Goal: Task Accomplishment & Management: Manage account settings

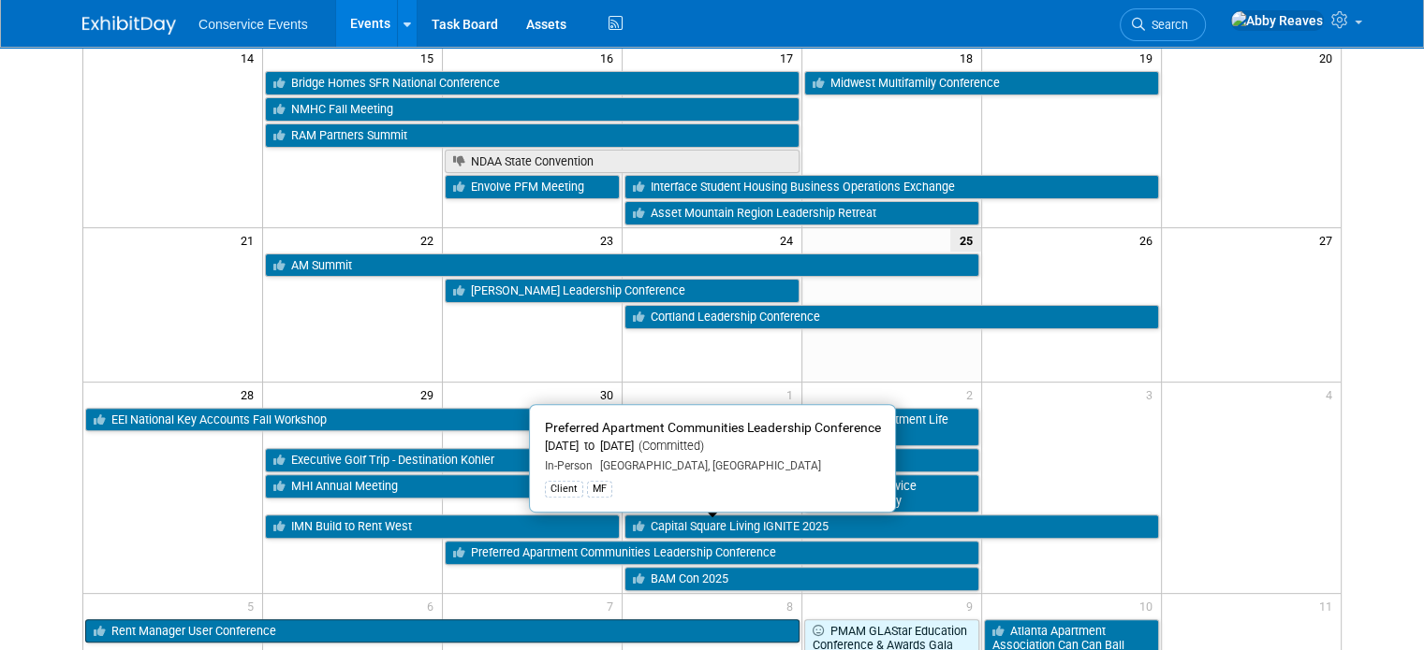
scroll to position [562, 0]
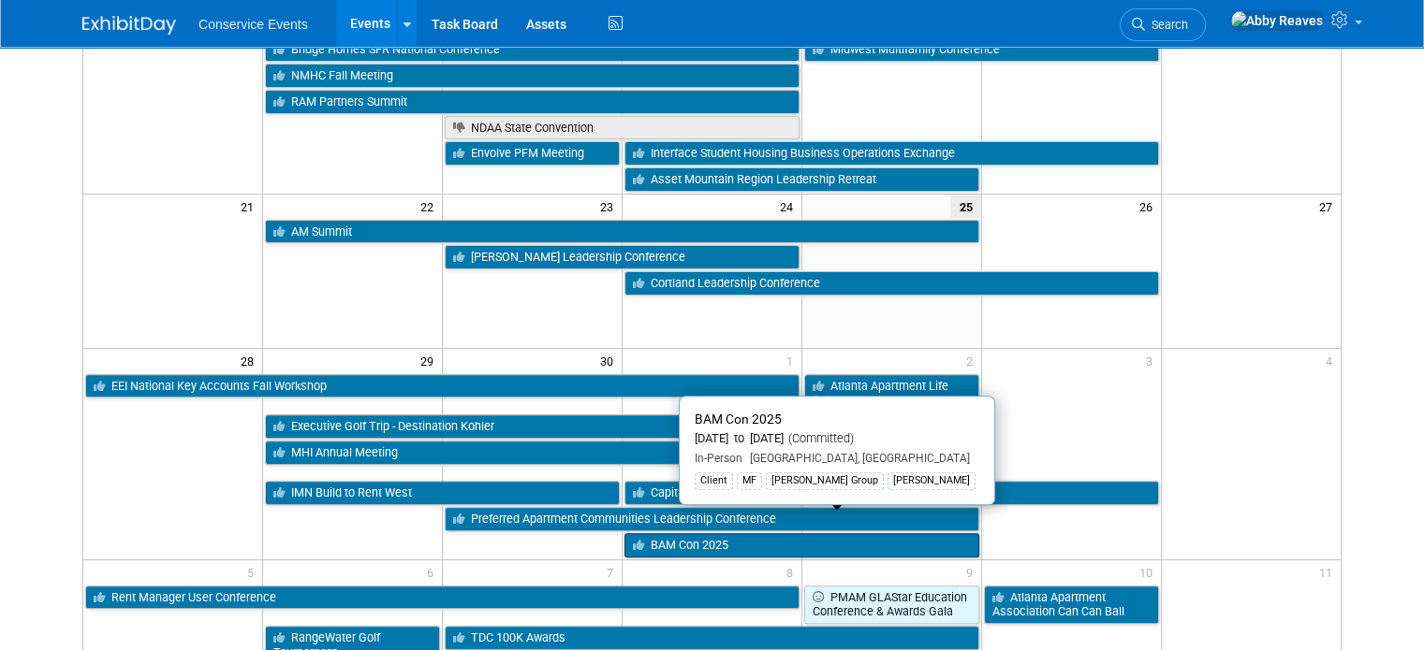
click at [716, 533] on link "BAM Con 2025" at bounding box center [801, 545] width 355 height 24
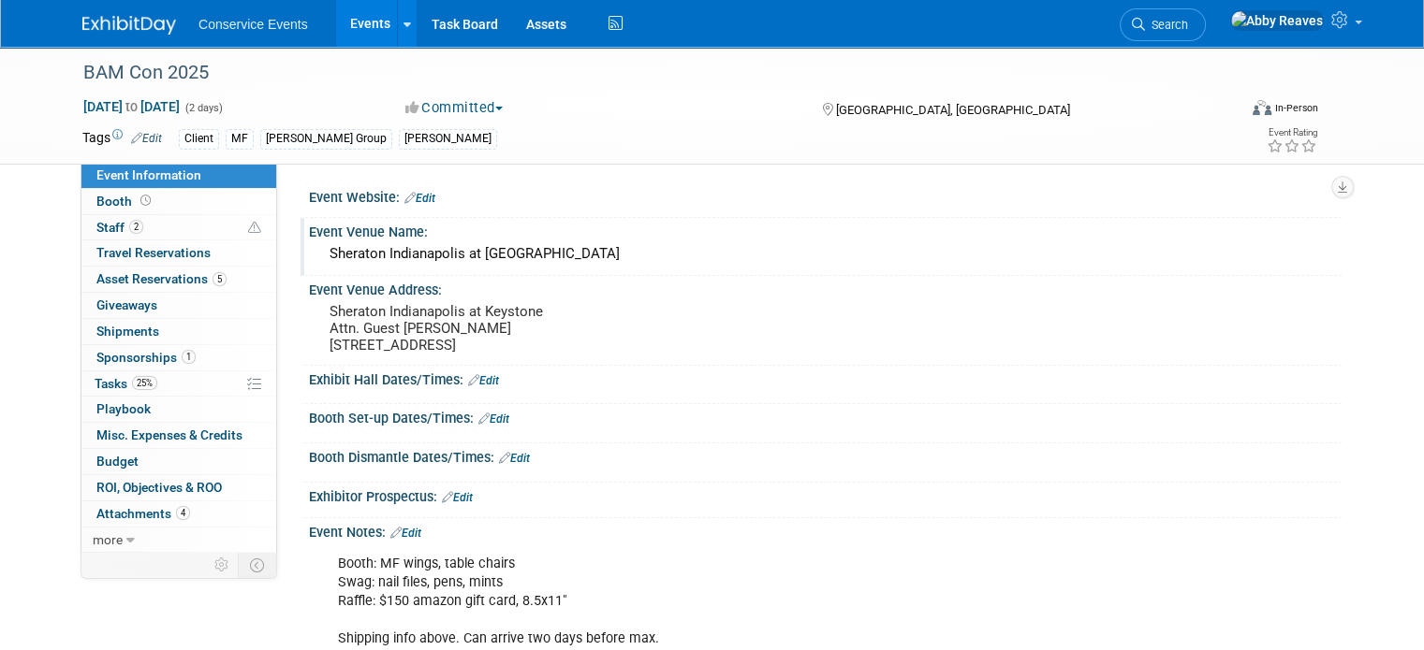
click at [498, 254] on div "Sheraton Indianapolis at Keystone" at bounding box center [825, 254] width 1004 height 29
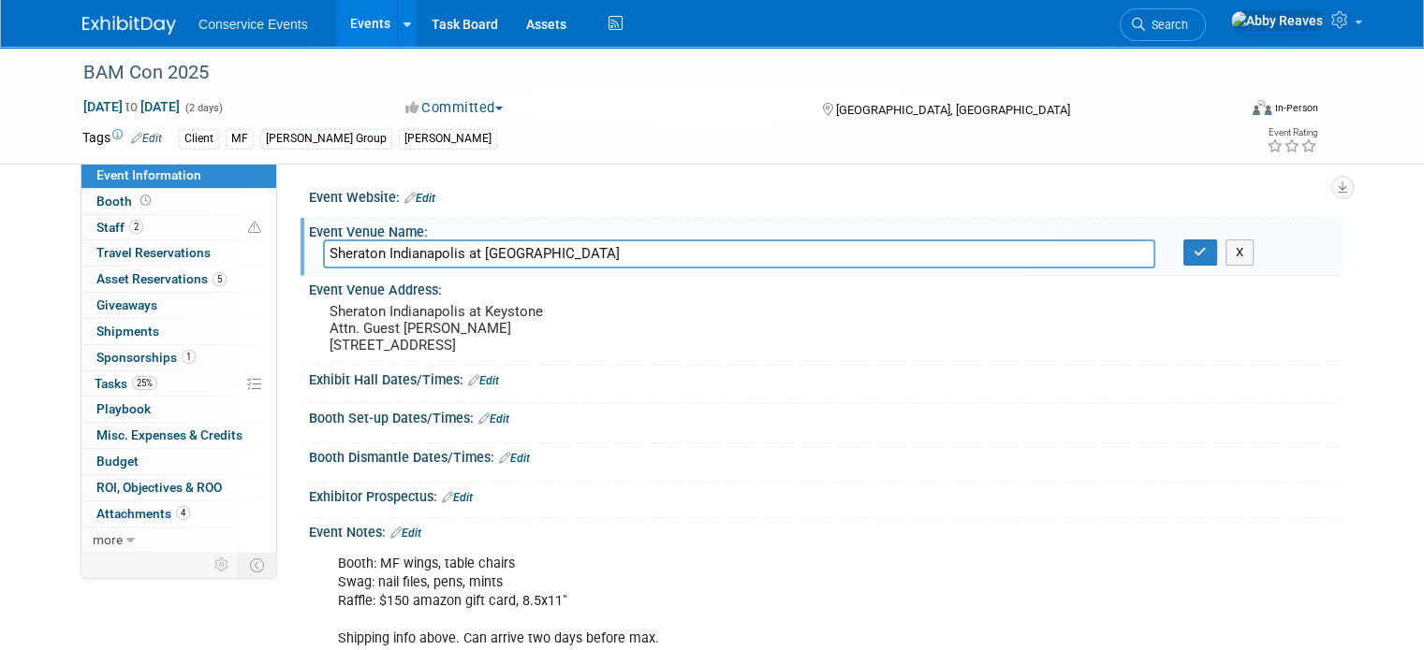
drag, startPoint x: 558, startPoint y: 252, endPoint x: 283, endPoint y: 247, distance: 275.2
click at [283, 247] on div "Event Website: Edit Event Venue Name: Sheraton Indianapolis at Keystone Sherato…" at bounding box center [809, 357] width 1064 height 388
click at [1206, 256] on icon "button" at bounding box center [1199, 252] width 13 height 12
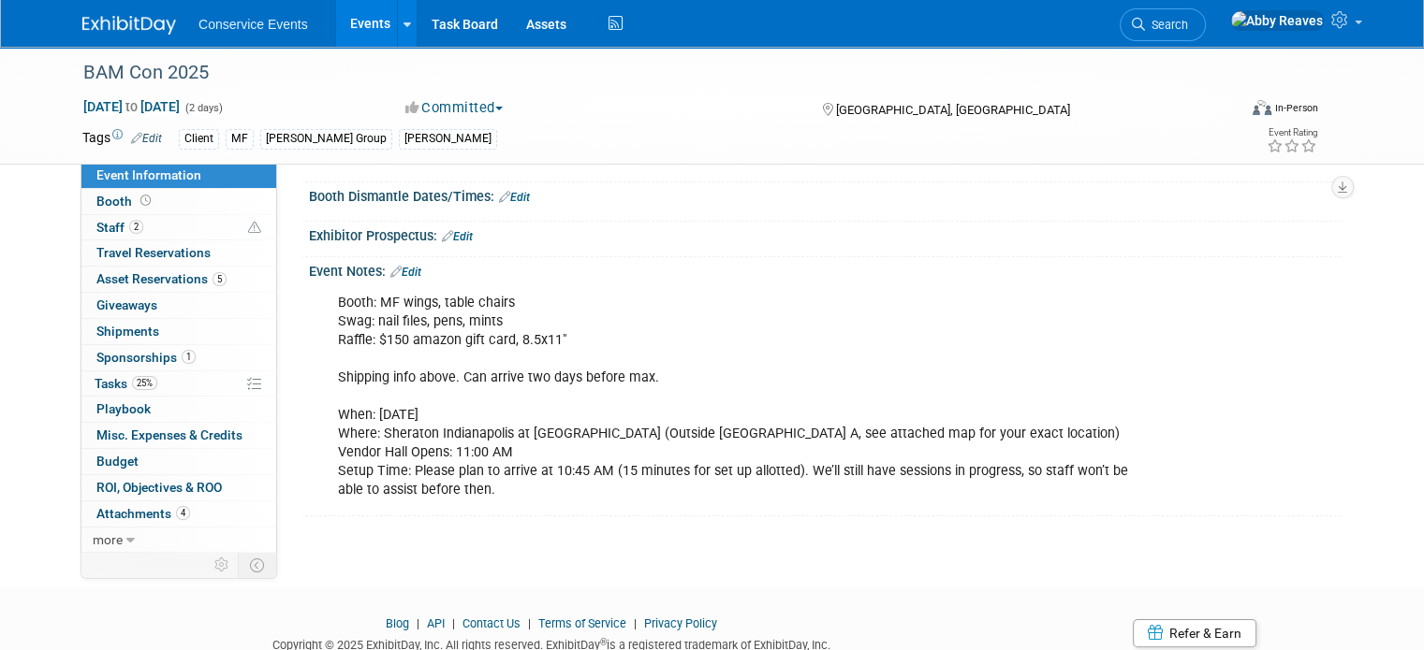
scroll to position [281, 0]
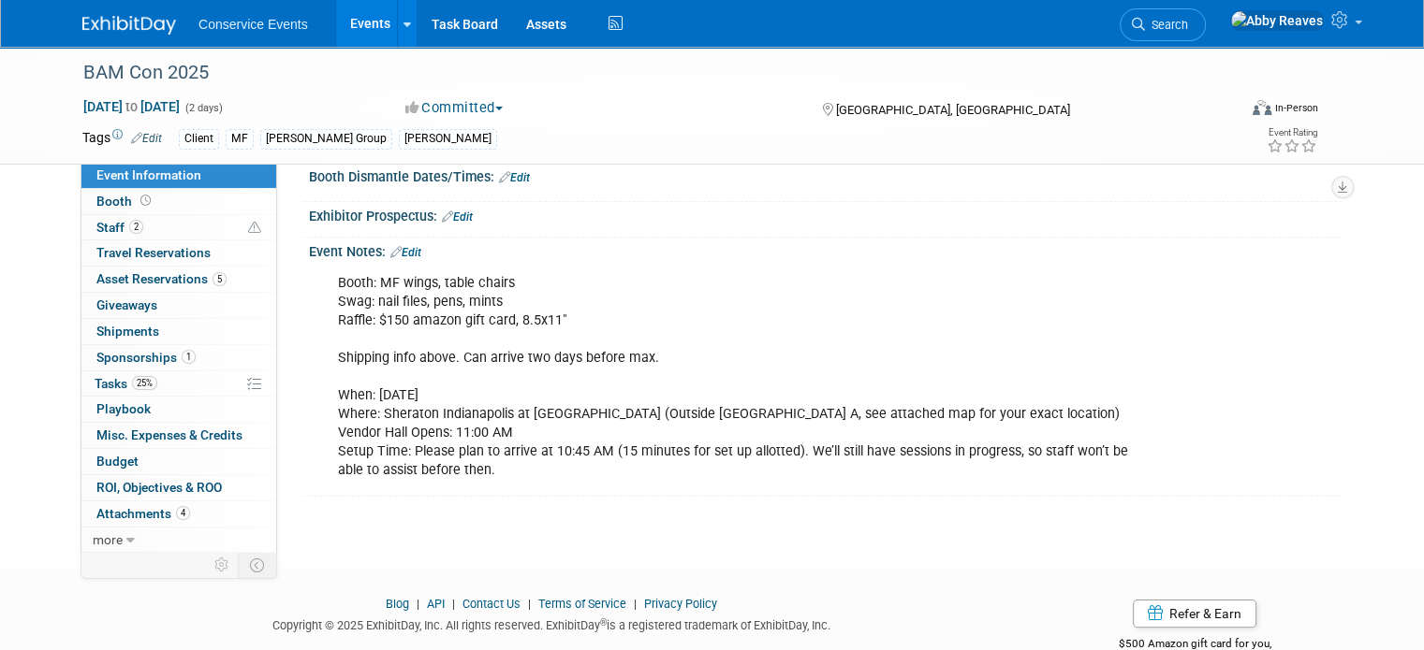
click at [399, 240] on div "Event Notes: Edit" at bounding box center [825, 250] width 1032 height 24
click at [393, 254] on link "Edit" at bounding box center [405, 252] width 31 height 13
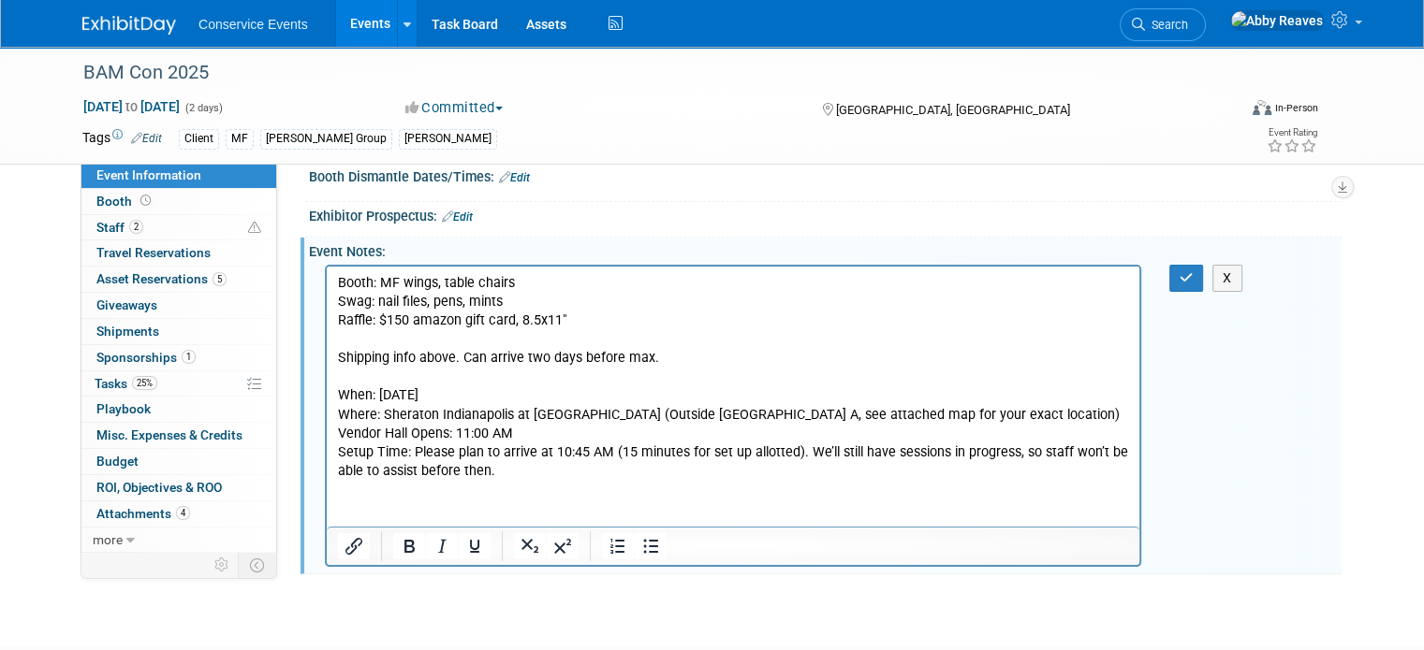
scroll to position [0, 0]
click at [511, 289] on p "Booth: MF wings, table chairs Swag: nail files, pens, mints Raffle: $150 amazon…" at bounding box center [733, 376] width 791 height 207
drag, startPoint x: 497, startPoint y: 280, endPoint x: 385, endPoint y: 276, distance: 112.4
click at [385, 276] on p "Booth: MF wings, table chairs Swag: nail files, pens, mints Raffle: $150 amazon…" at bounding box center [733, 376] width 791 height 207
click at [1204, 273] on button "button" at bounding box center [1186, 278] width 35 height 27
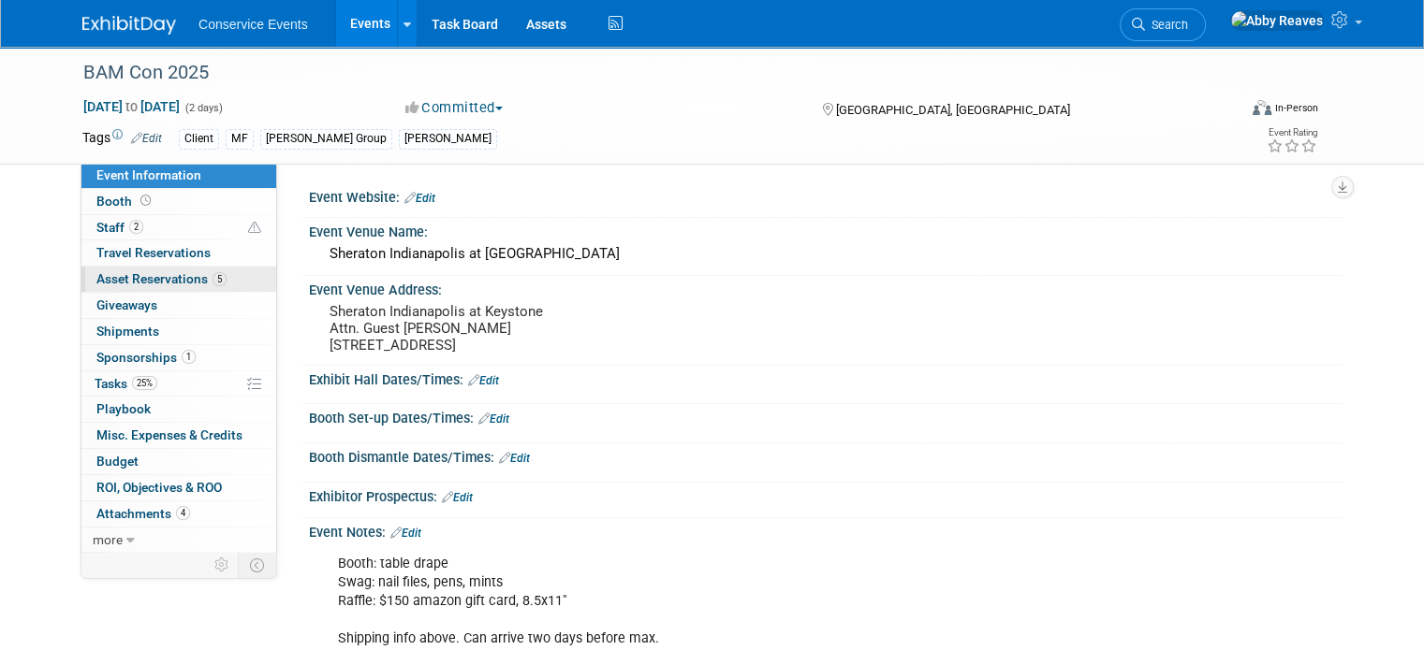
click at [154, 276] on span "Asset Reservations 5" at bounding box center [161, 278] width 130 height 15
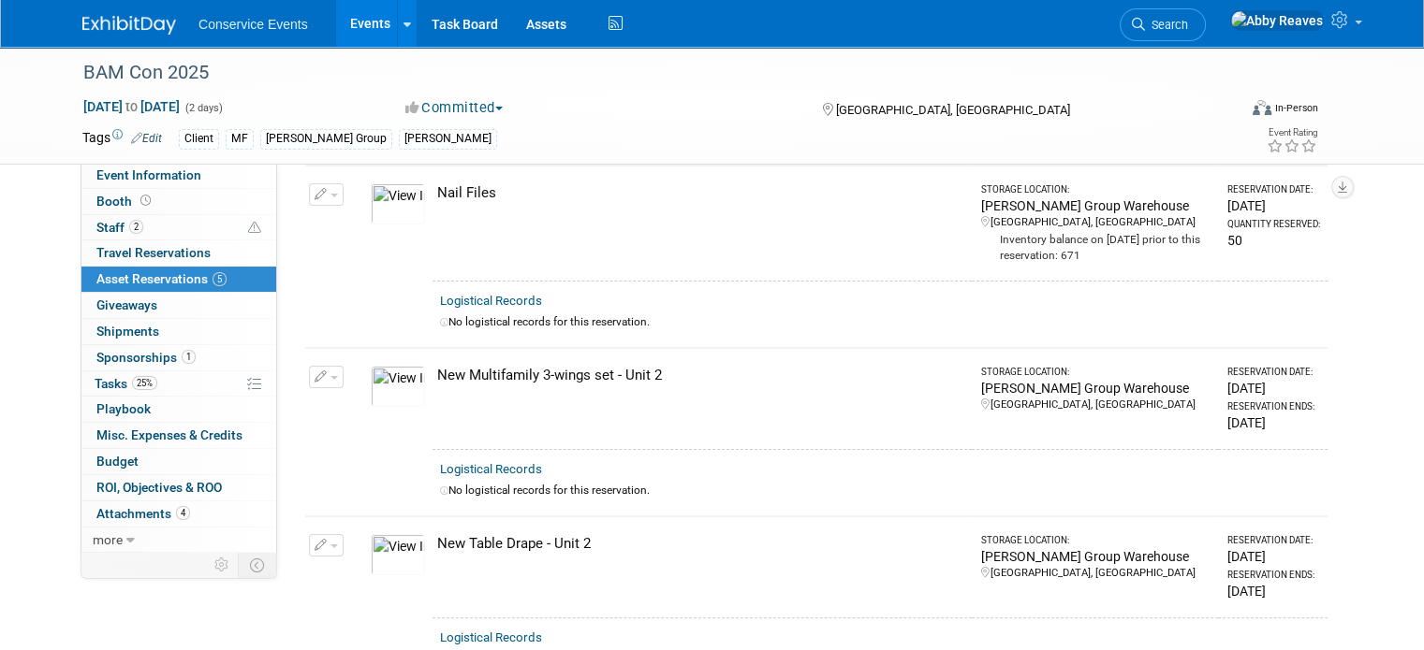
scroll to position [281, 0]
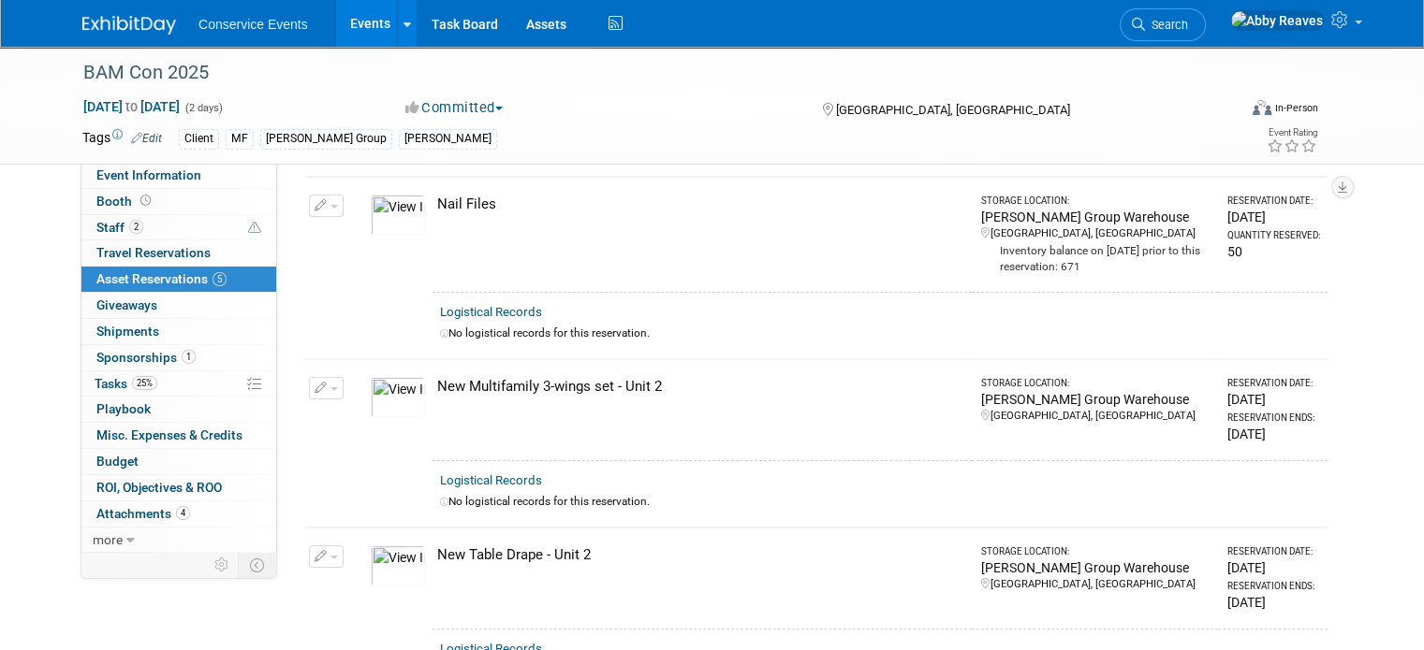
click at [322, 378] on button "button" at bounding box center [326, 388] width 35 height 22
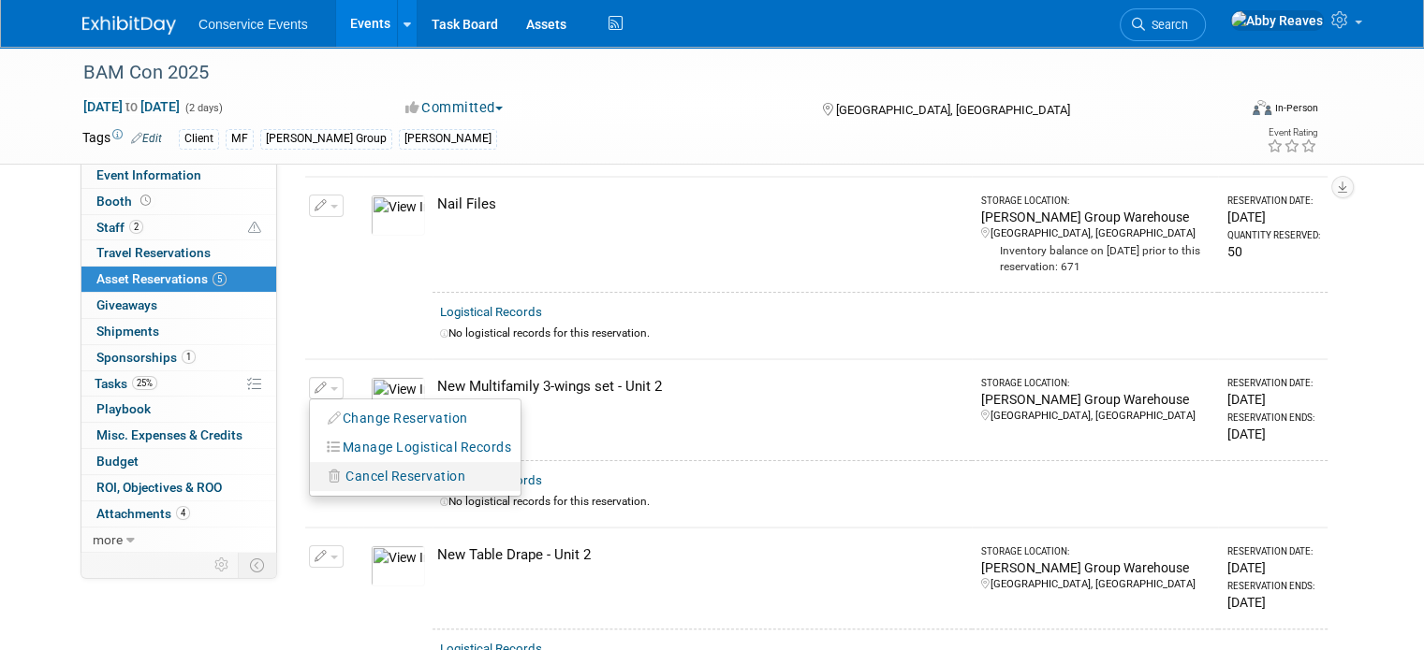
click at [355, 478] on span "Cancel Reservation" at bounding box center [405, 476] width 120 height 15
click at [534, 493] on link "Yes" at bounding box center [543, 492] width 54 height 30
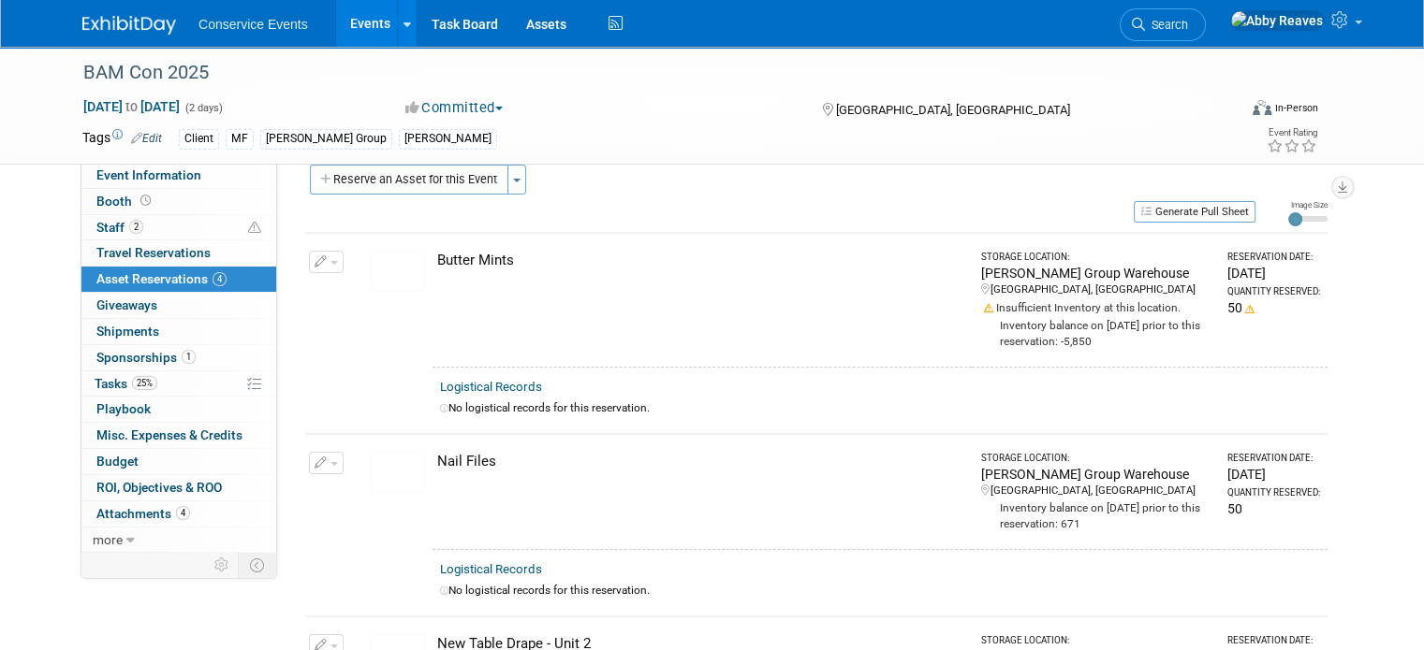
scroll to position [0, 0]
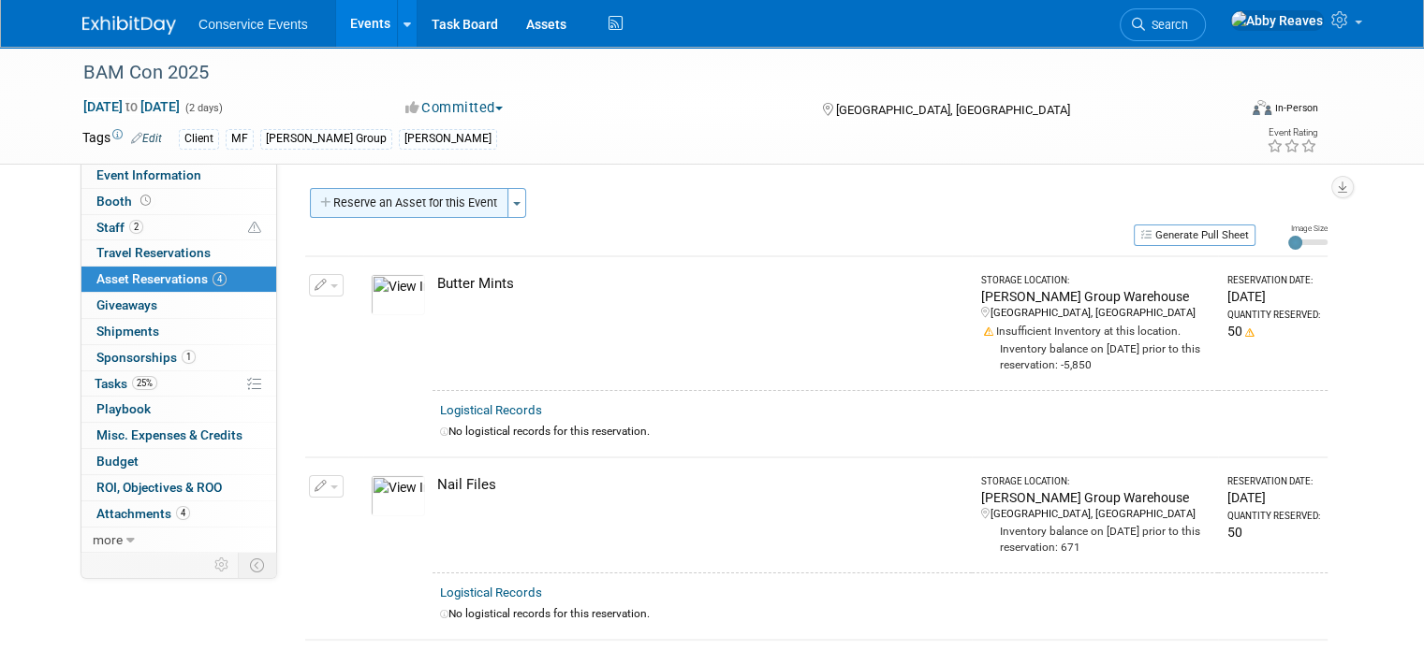
click at [425, 209] on button "Reserve an Asset for this Event" at bounding box center [409, 203] width 198 height 30
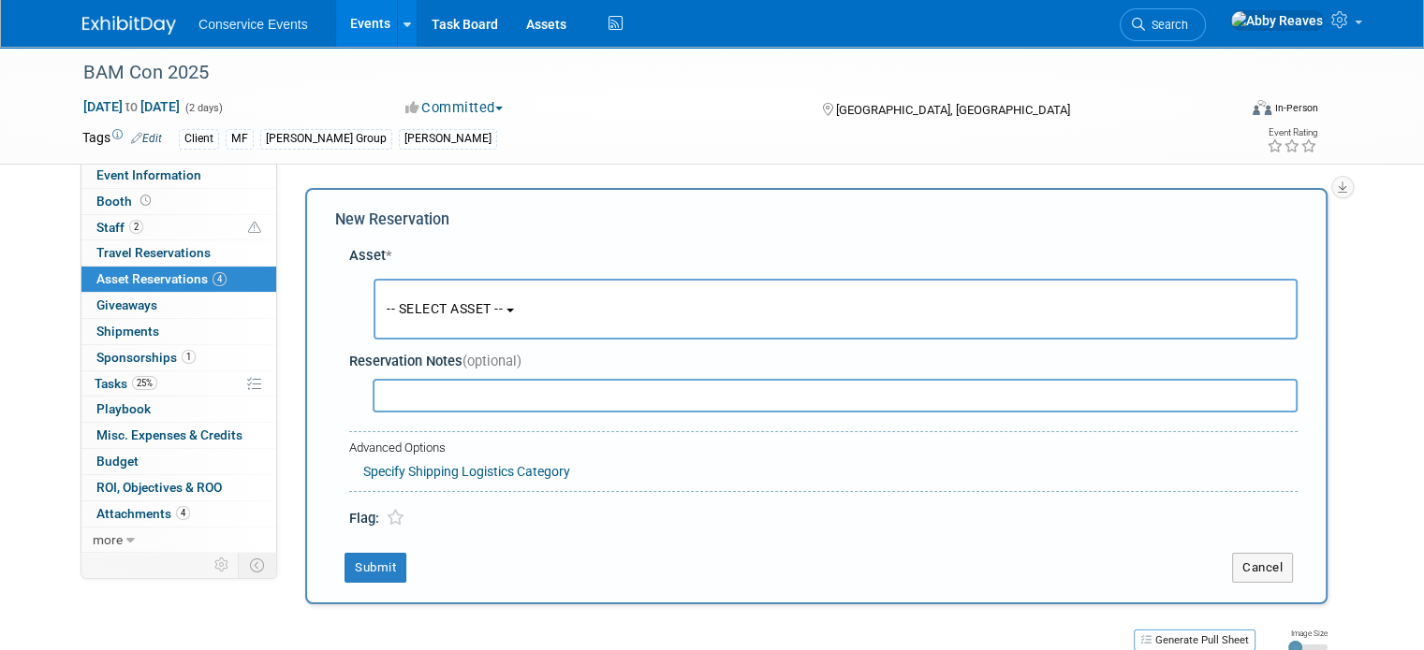
scroll to position [17, 0]
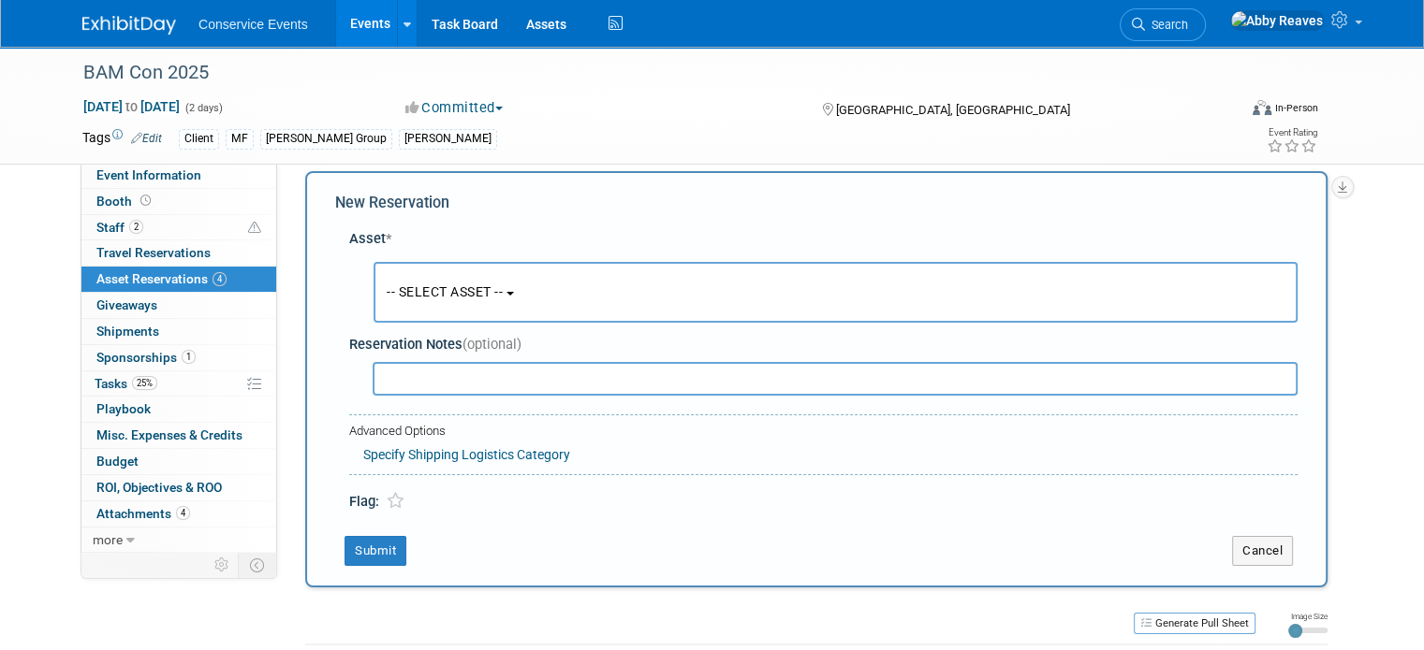
click at [513, 285] on button "-- SELECT ASSET --" at bounding box center [835, 292] width 924 height 61
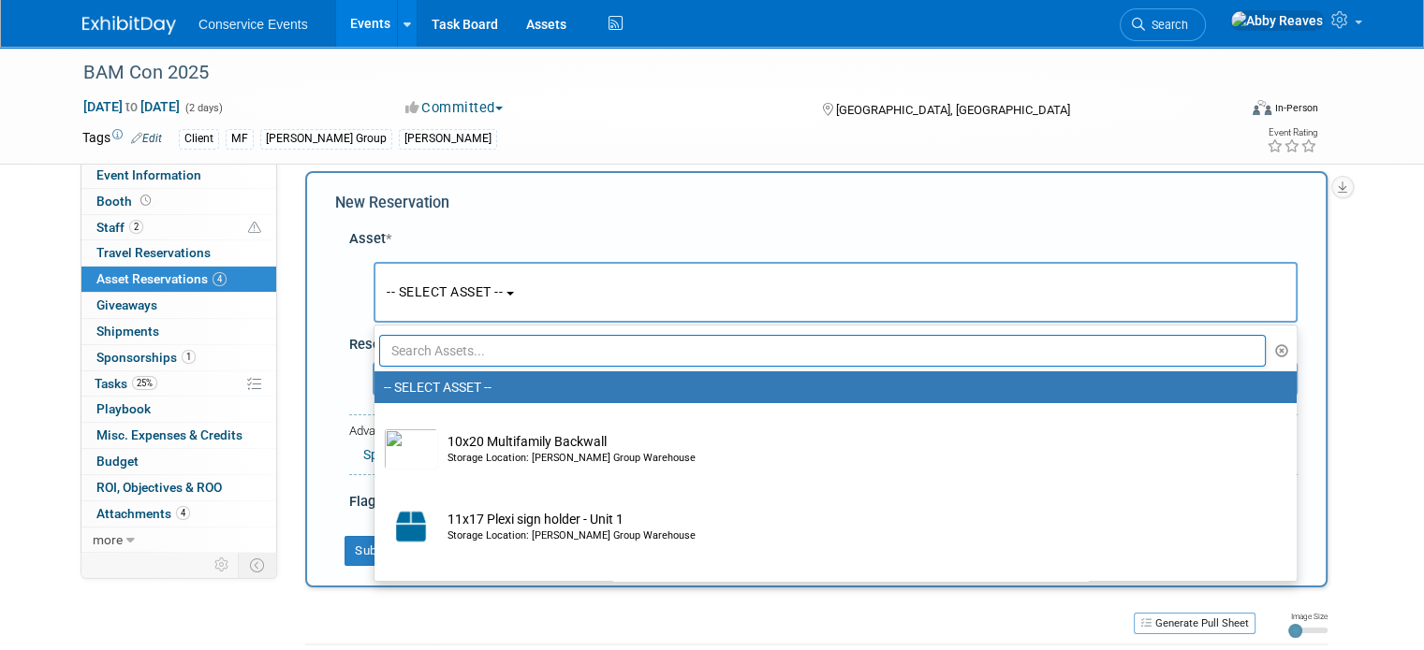
click at [449, 343] on input "text" at bounding box center [822, 351] width 886 height 32
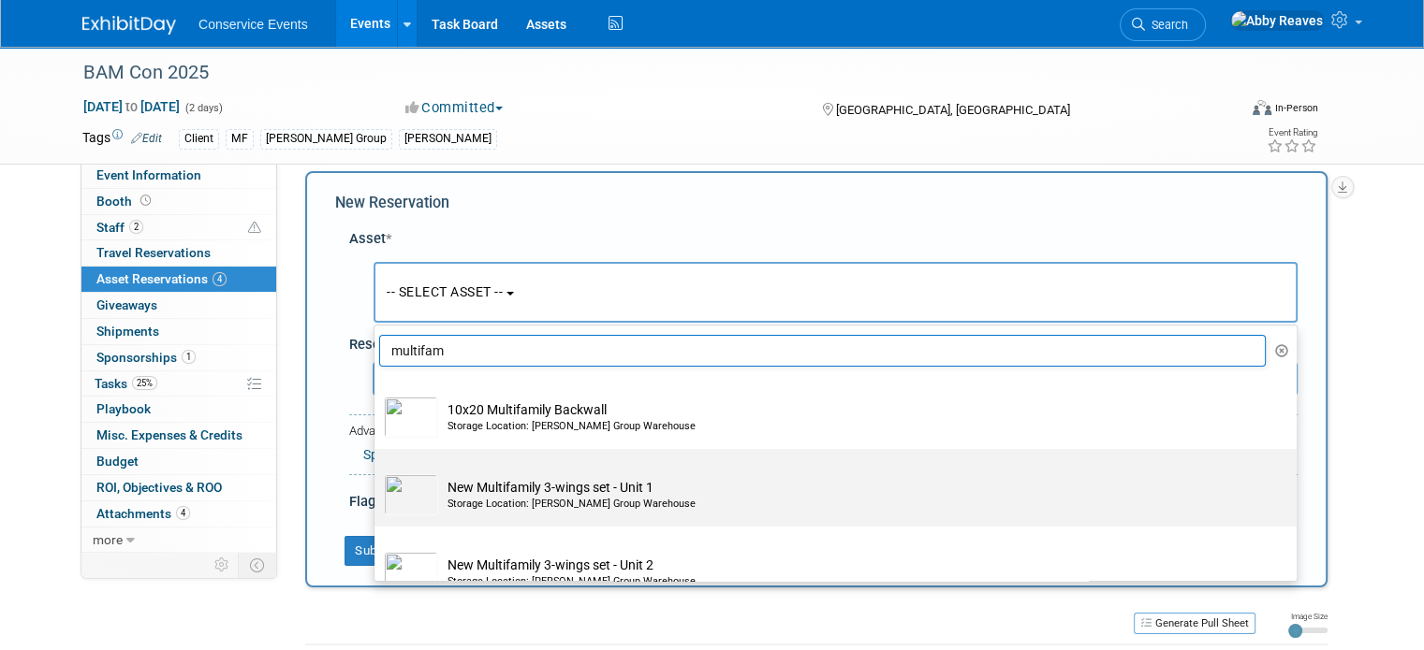
scroll to position [94, 0]
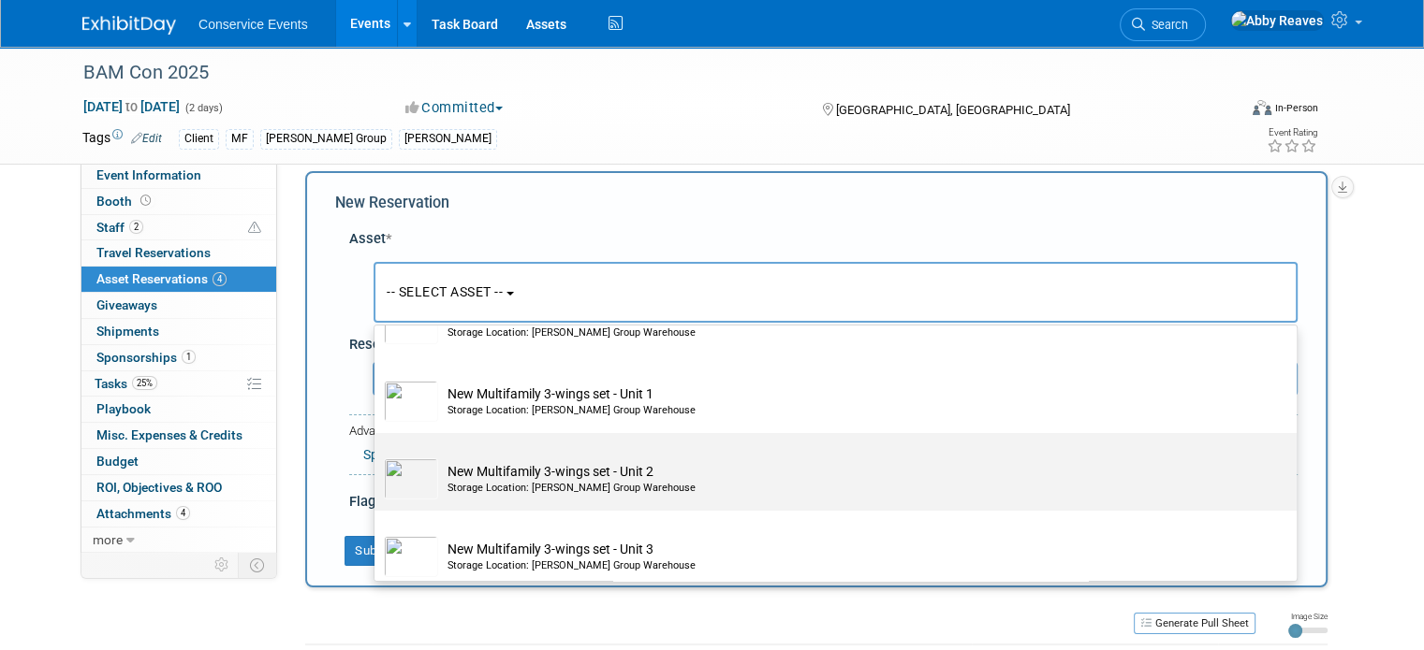
type input "multifam"
click at [490, 467] on td "New Multifamily 3-wings set - Unit 2 Storage Location: Taylor Group Warehouse" at bounding box center [848, 479] width 821 height 41
click at [377, 456] on input "New Multifamily 3-wings set - Unit 2 Storage Location: Taylor Group Warehouse" at bounding box center [371, 450] width 12 height 12
select select "10718200"
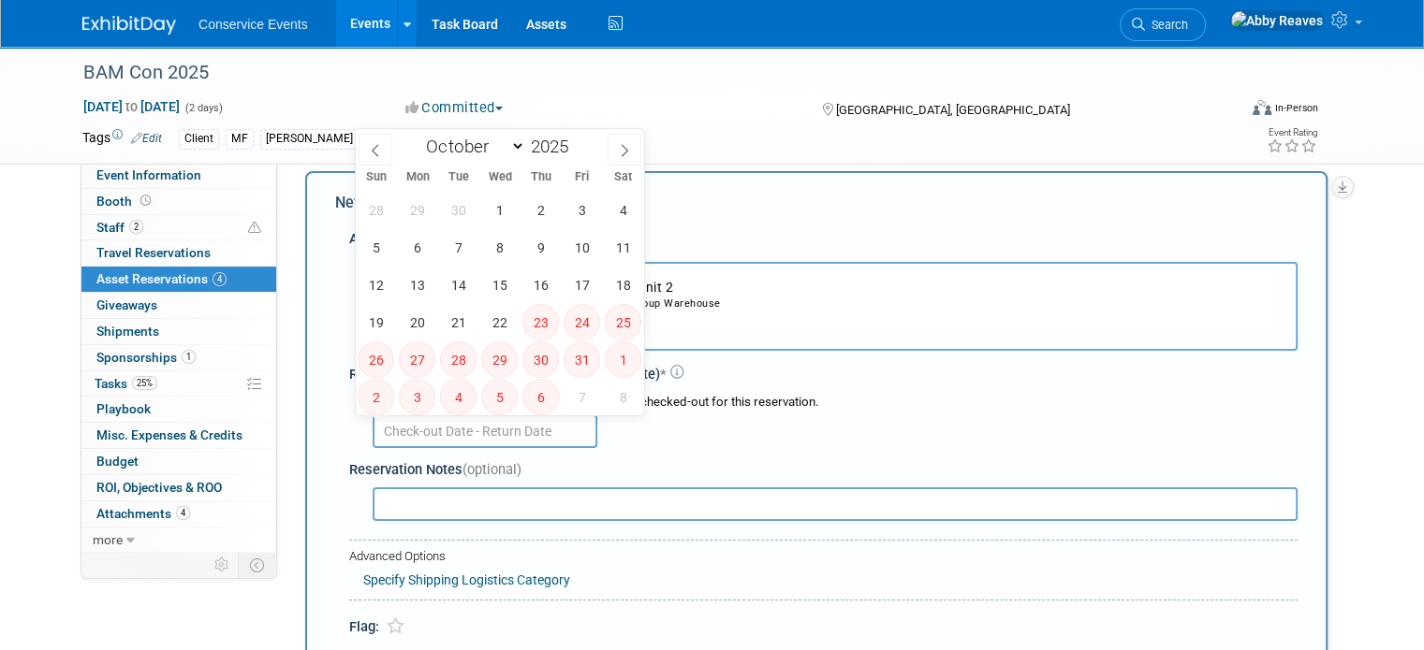
click at [419, 418] on input "text" at bounding box center [485, 432] width 225 height 34
click at [490, 212] on span "1" at bounding box center [499, 210] width 37 height 37
click at [553, 213] on span "2" at bounding box center [540, 210] width 37 height 37
type input "[DATE] to [DATE]"
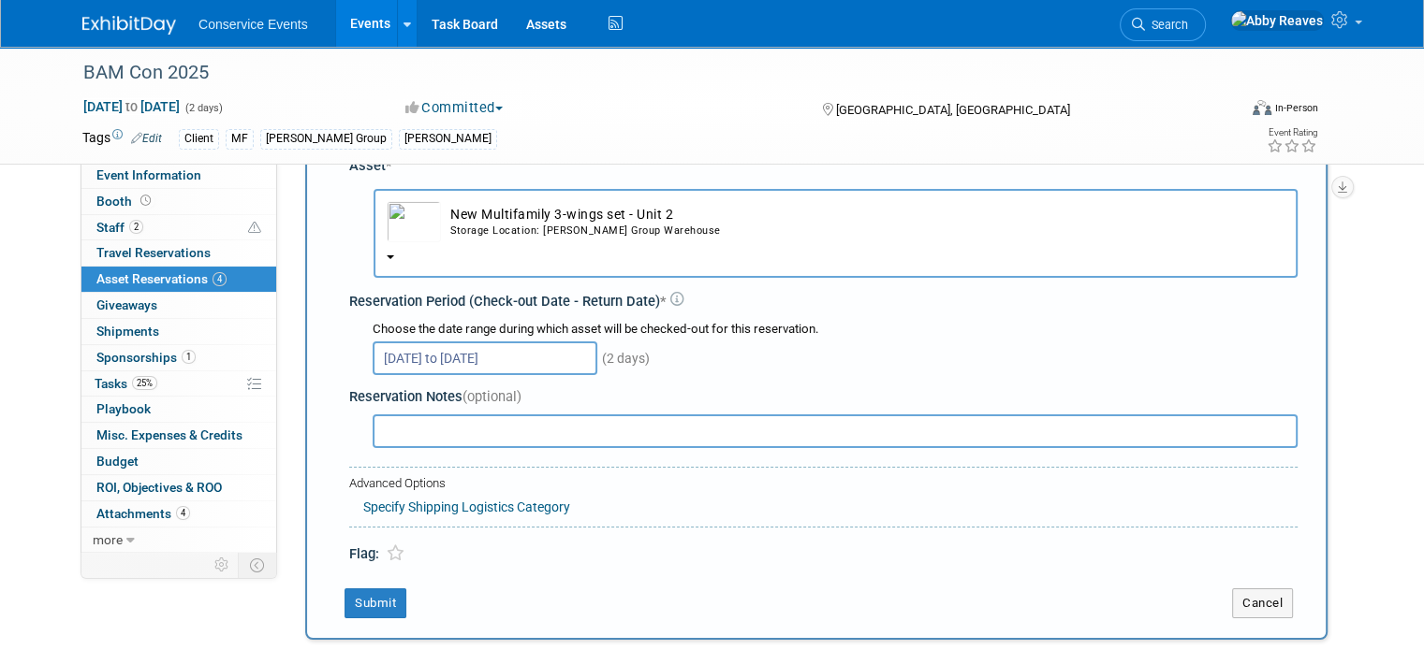
scroll to position [204, 0]
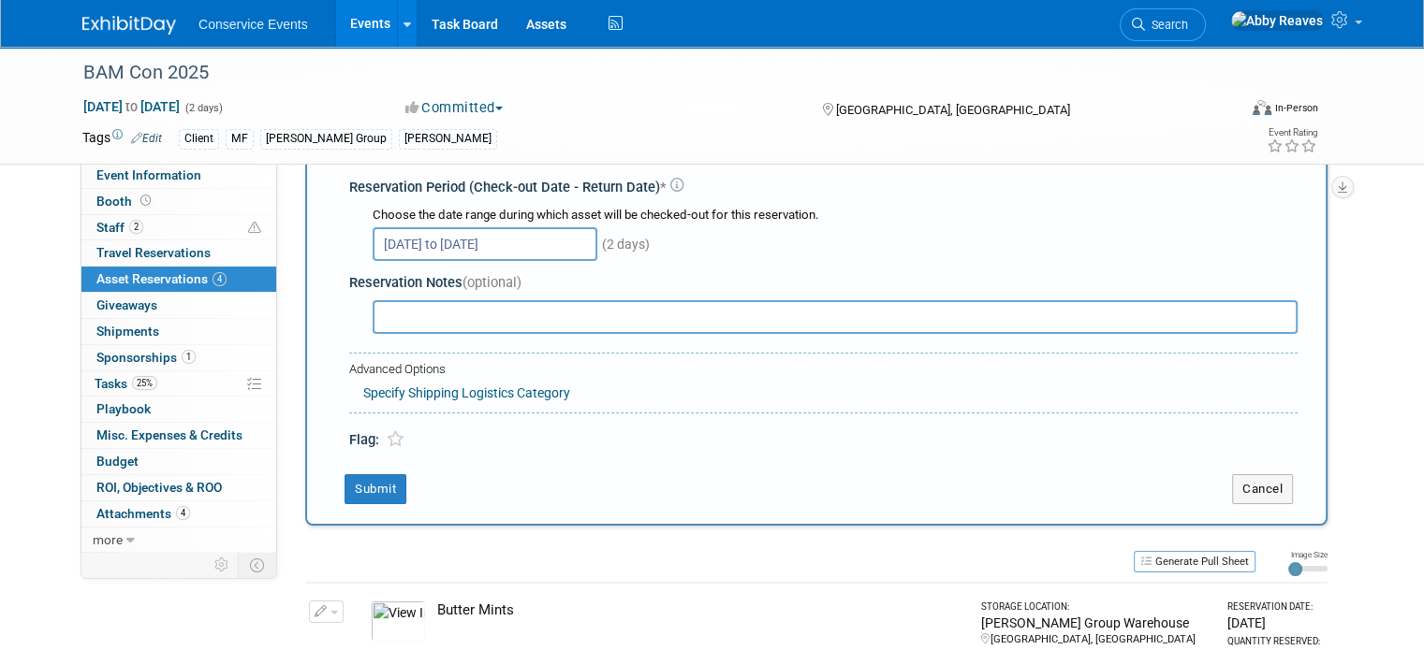
click at [408, 317] on input "text" at bounding box center [835, 317] width 925 height 34
type input "Can we send just the middle wing in a smaller case?"
click at [357, 477] on button "Submit" at bounding box center [375, 490] width 62 height 30
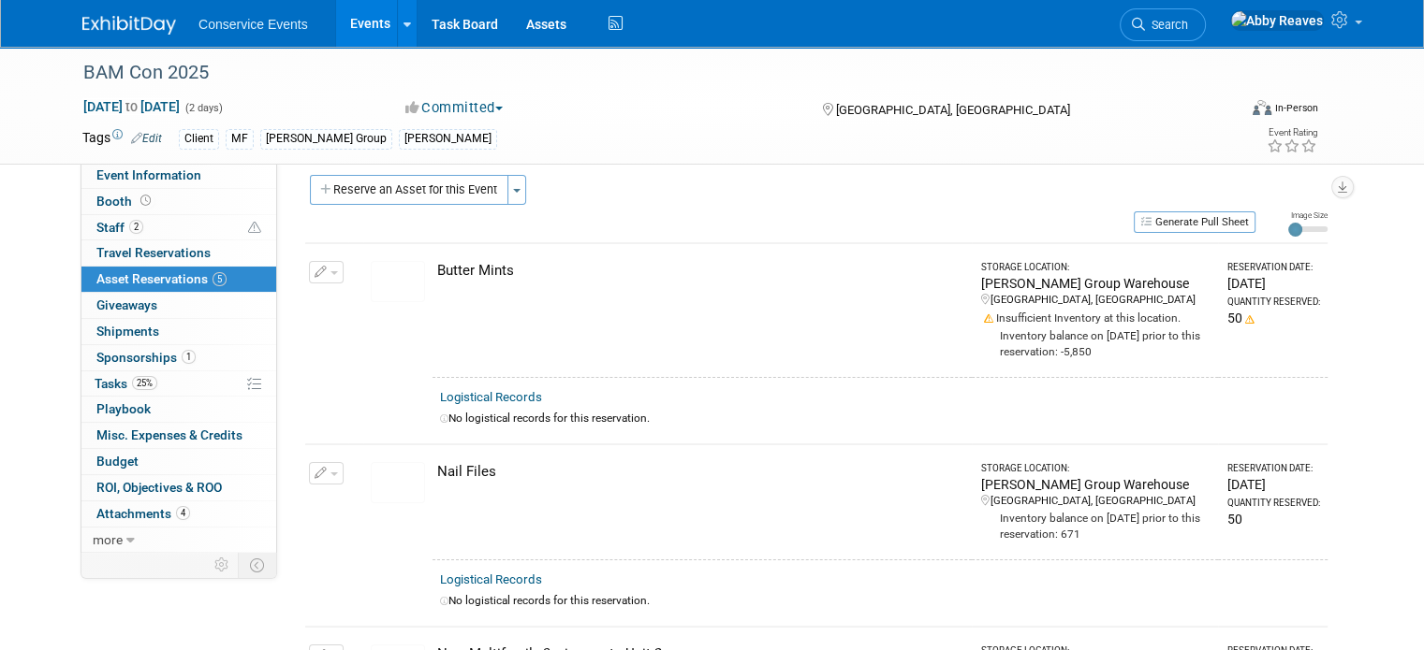
scroll to position [0, 0]
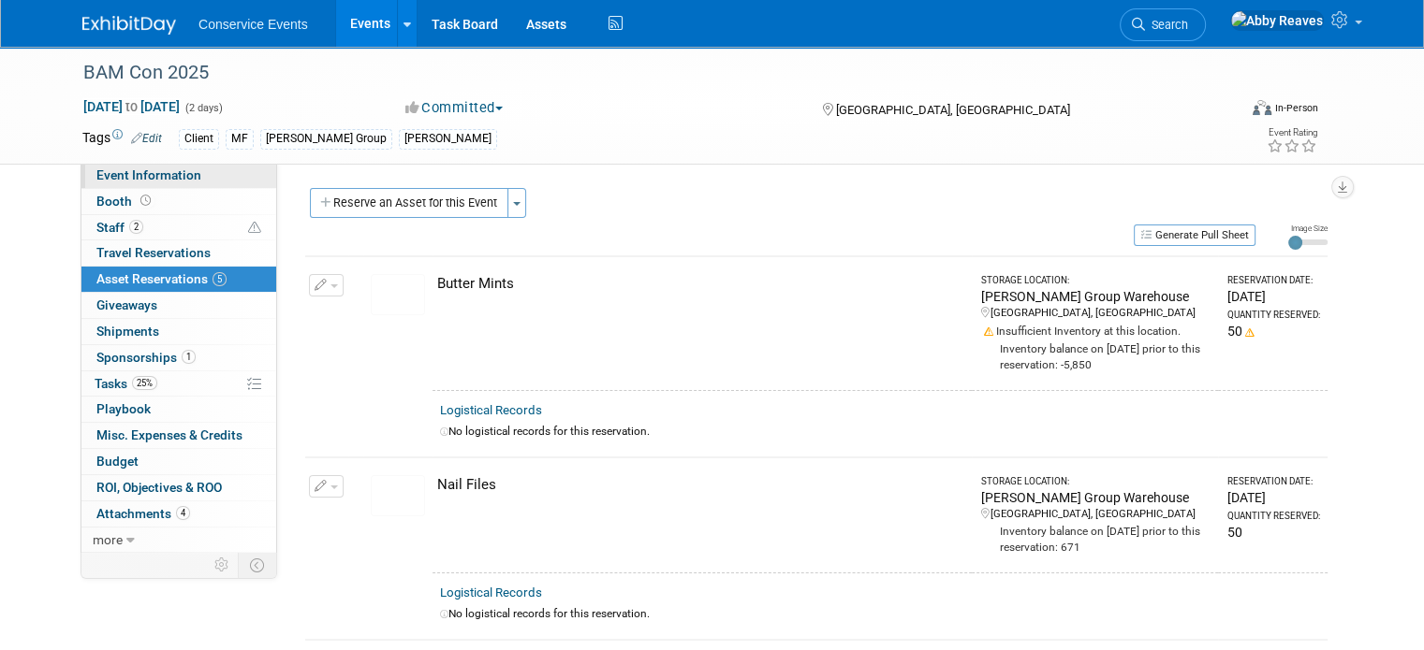
click at [239, 170] on link "Event Information" at bounding box center [178, 175] width 195 height 25
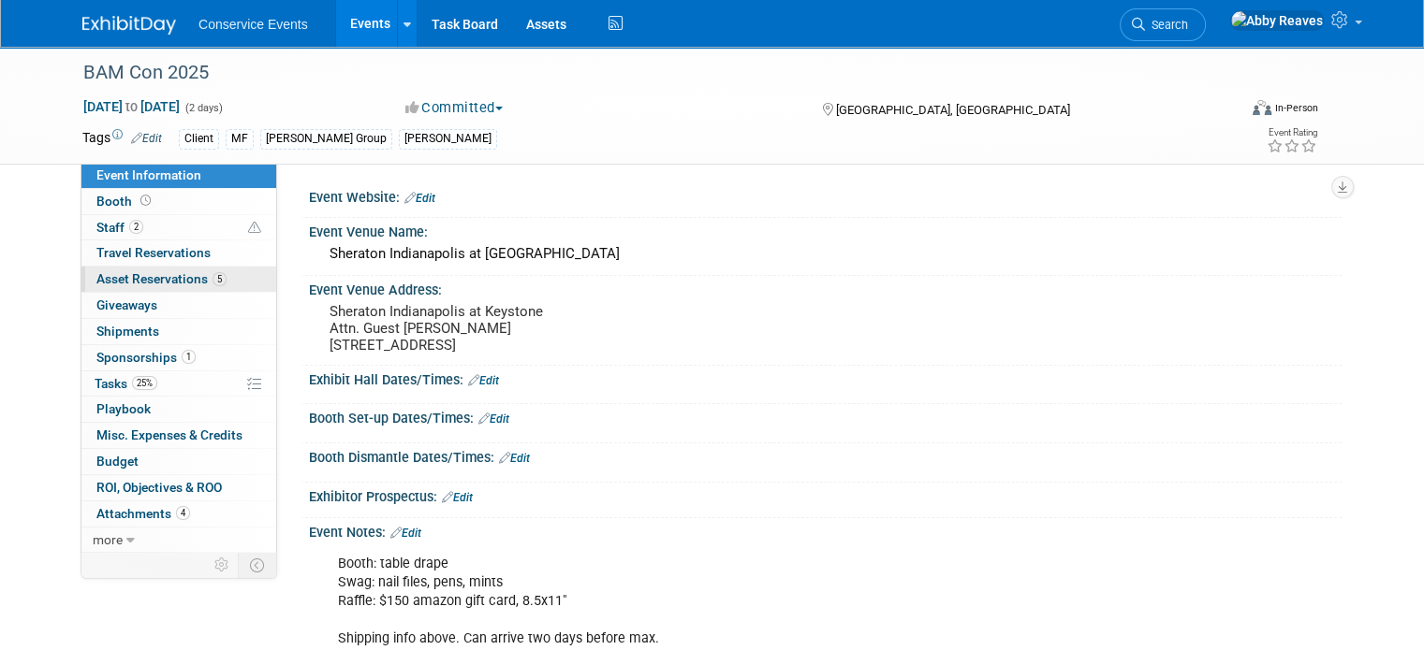
click at [183, 270] on link "5 Asset Reservations 5" at bounding box center [178, 279] width 195 height 25
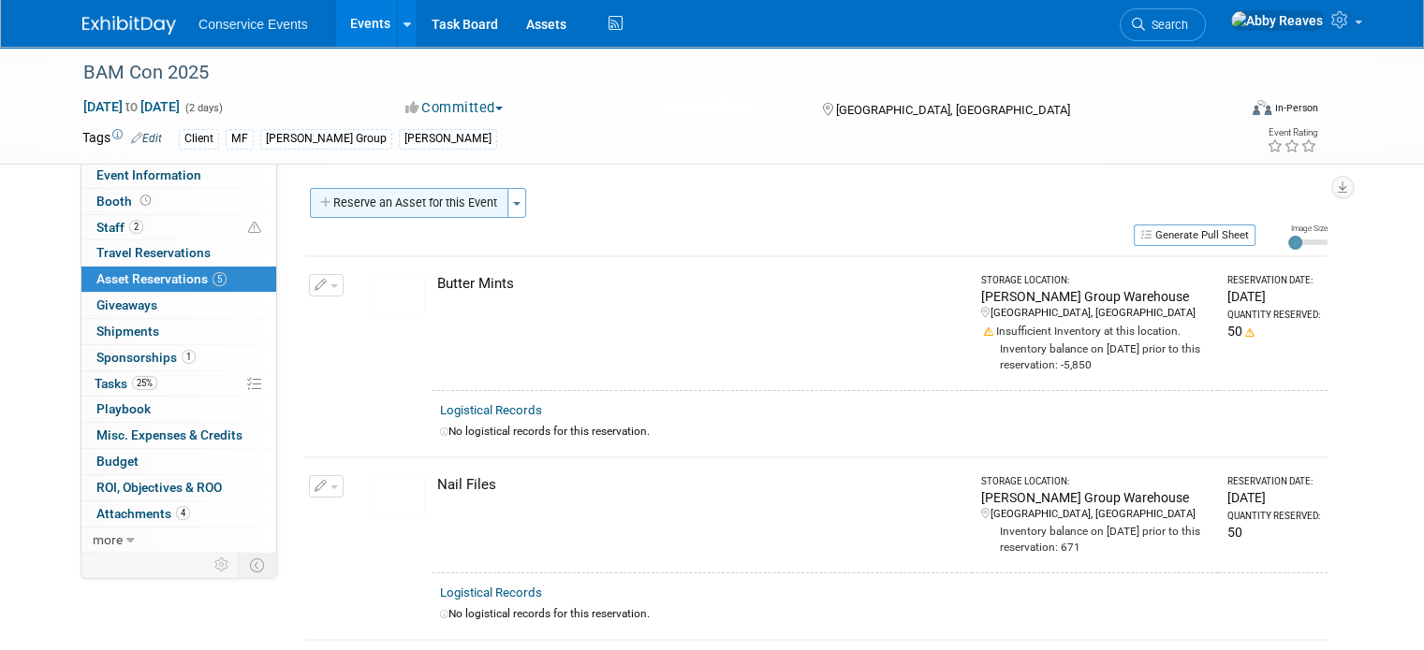
click at [348, 214] on button "Reserve an Asset for this Event" at bounding box center [409, 203] width 198 height 30
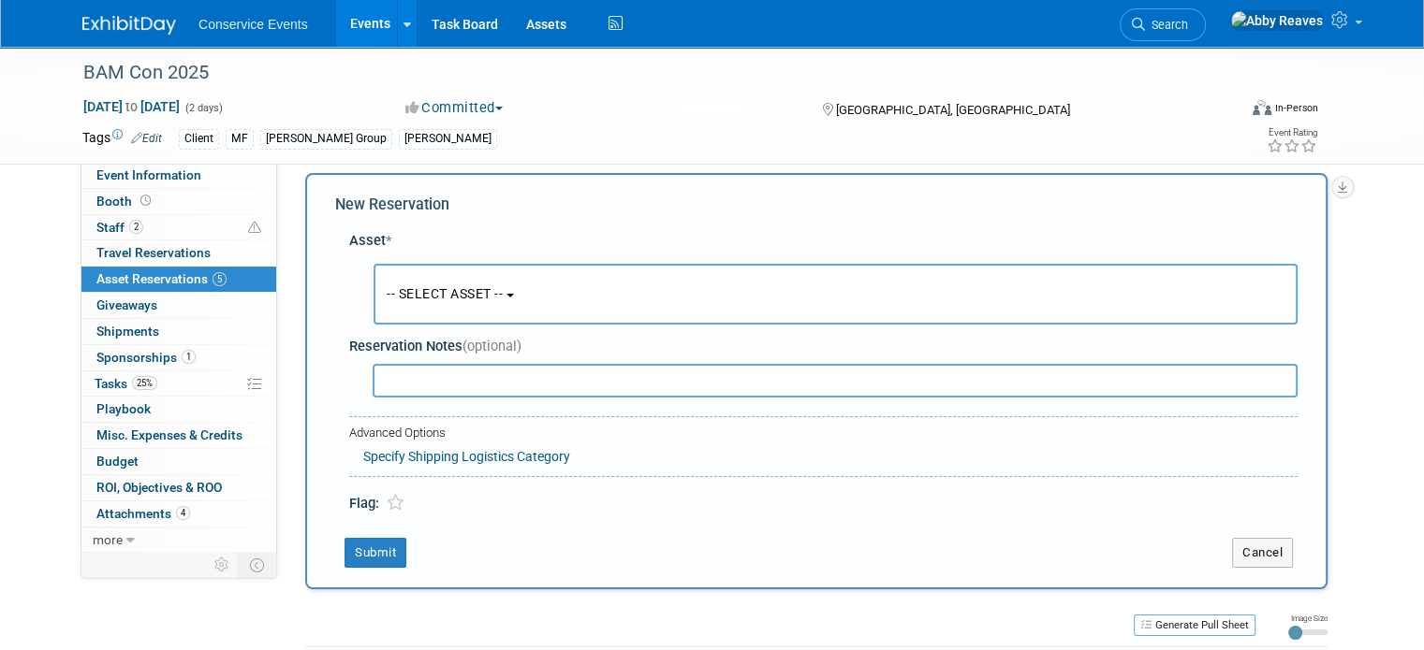
scroll to position [17, 0]
click at [422, 304] on button "-- SELECT ASSET --" at bounding box center [835, 292] width 924 height 61
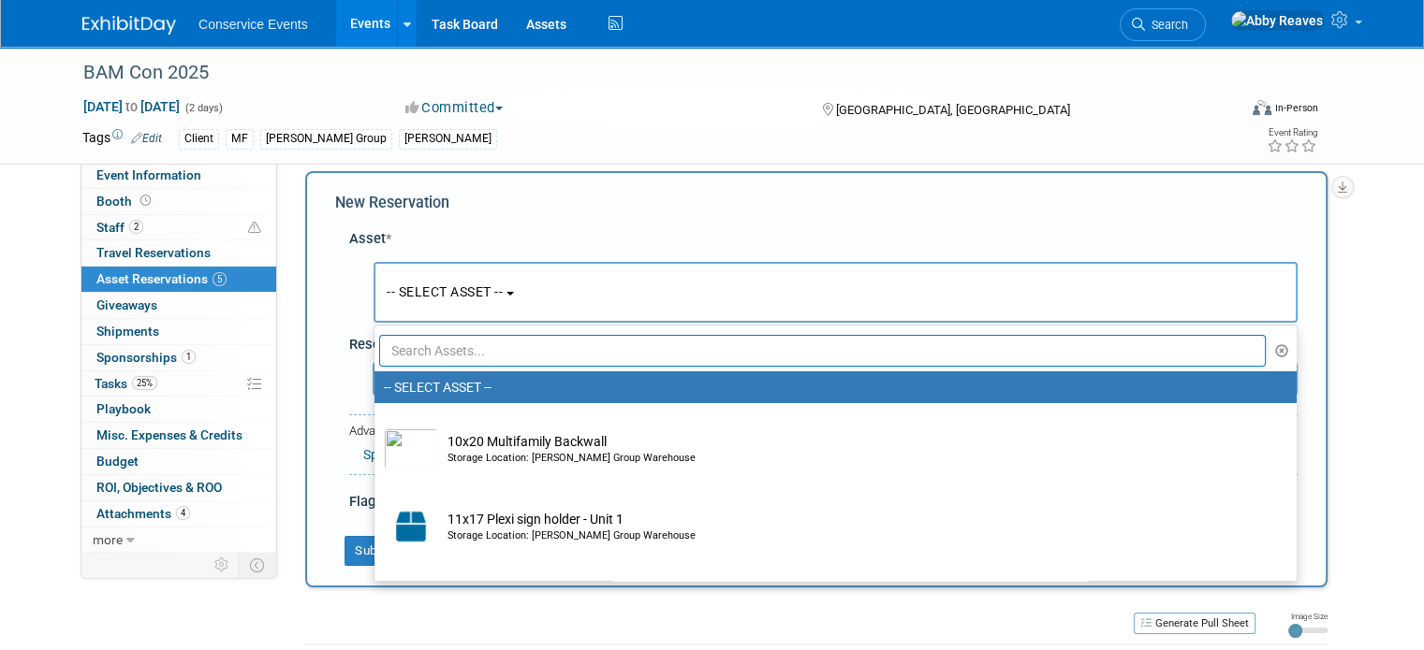
click at [433, 350] on input "text" at bounding box center [822, 351] width 886 height 32
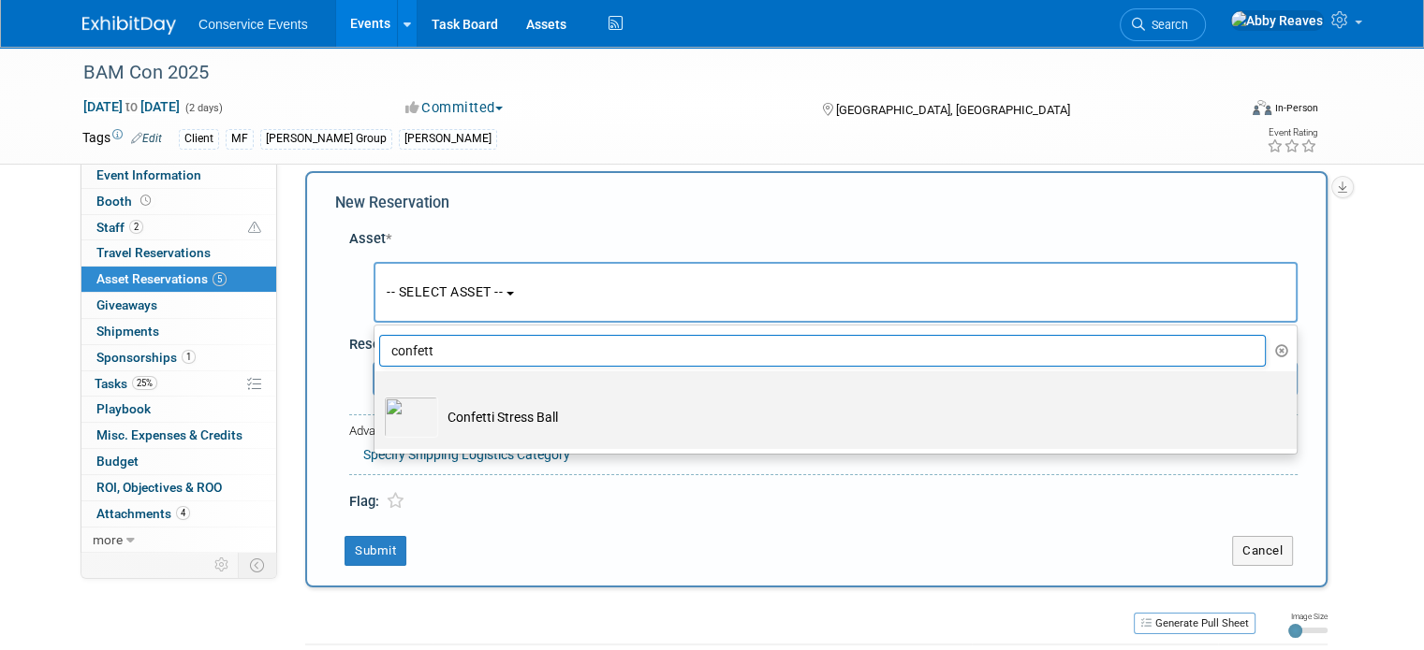
type input "confett"
click at [470, 421] on td "Confetti Stress Ball" at bounding box center [848, 417] width 821 height 41
click at [377, 394] on input "Confetti Stress Ball" at bounding box center [371, 388] width 12 height 12
select select "10724504"
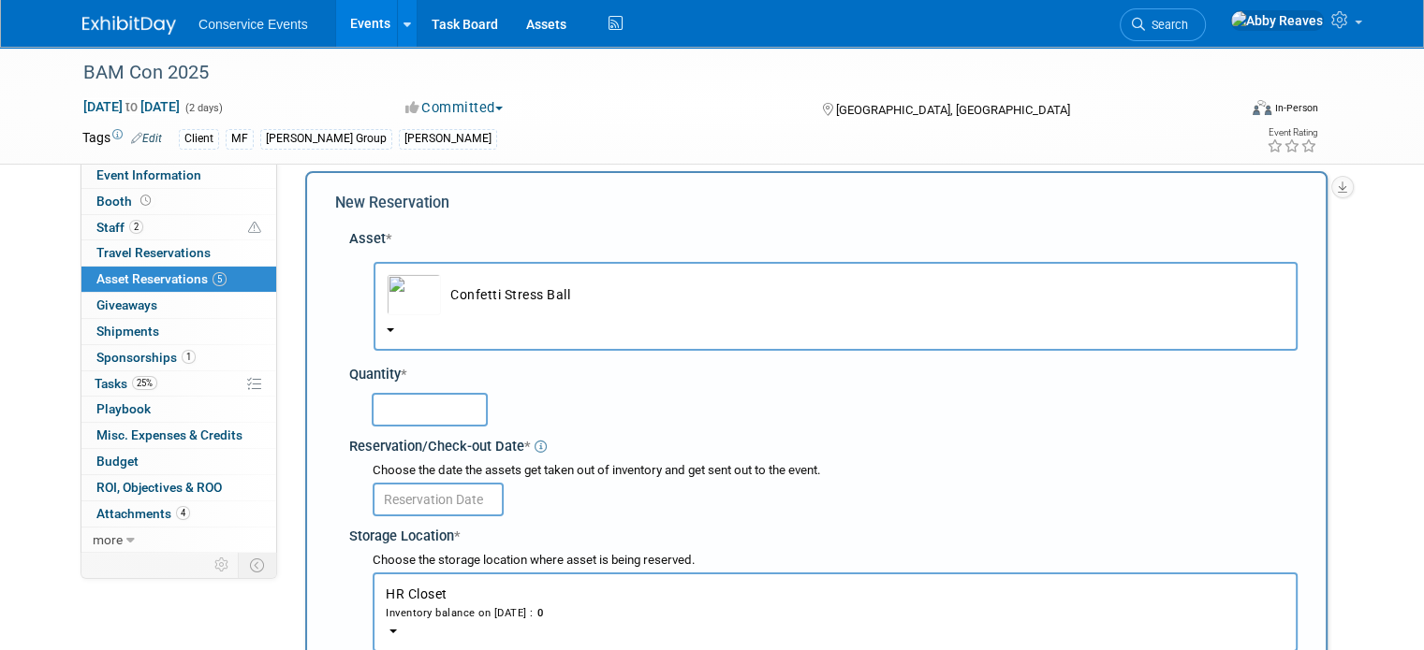
click at [436, 407] on input "text" at bounding box center [430, 410] width 116 height 34
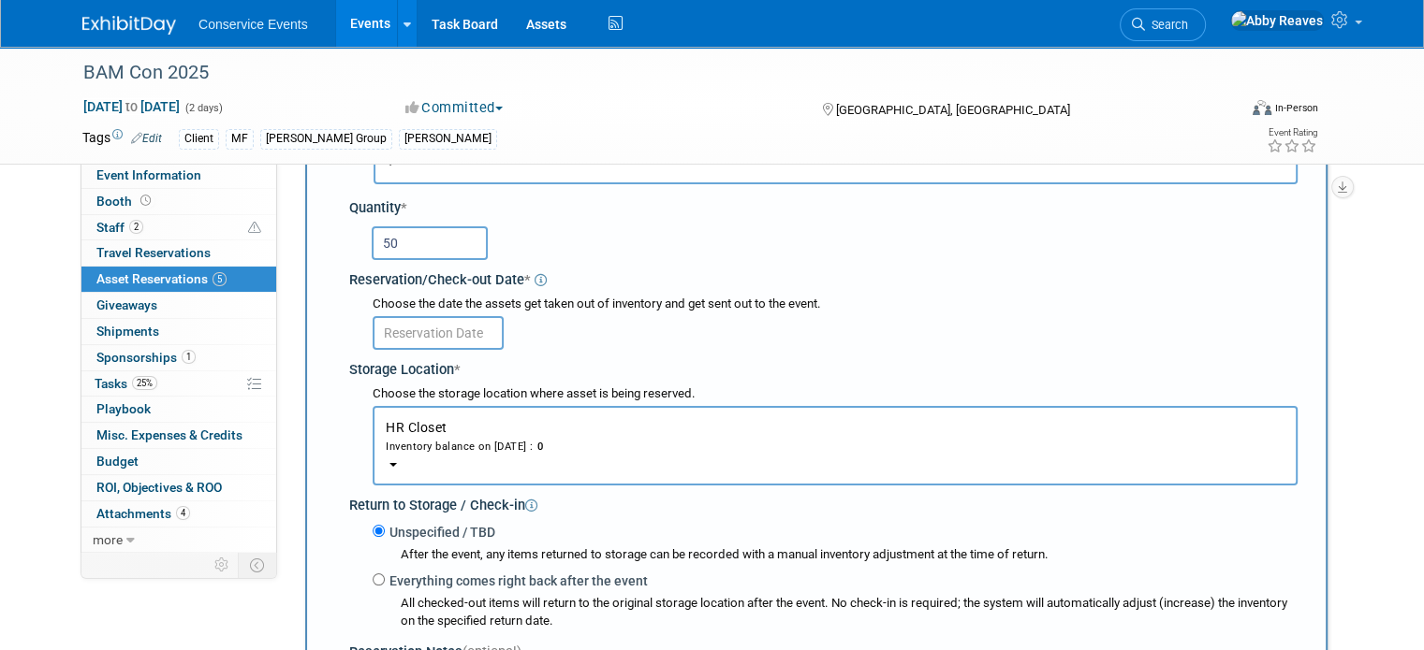
scroll to position [204, 0]
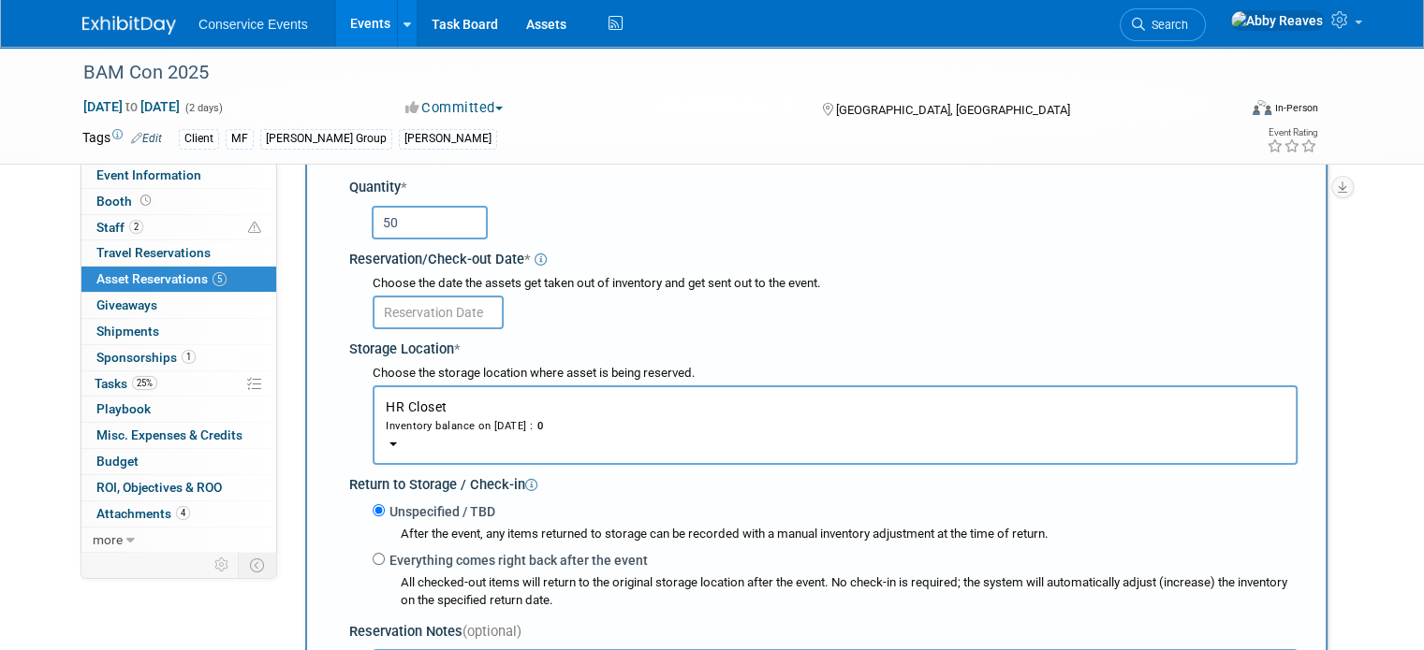
type input "50"
click at [426, 305] on input "text" at bounding box center [438, 313] width 131 height 34
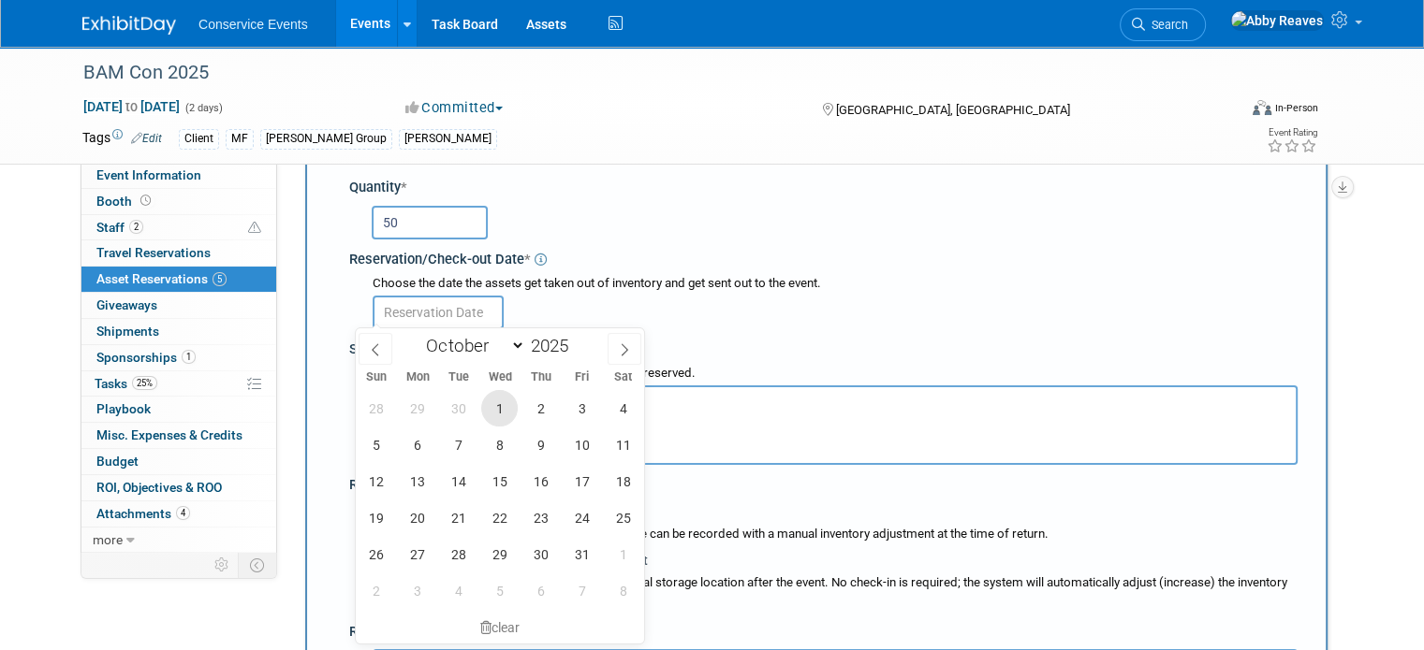
click at [490, 417] on span "1" at bounding box center [499, 408] width 37 height 37
type input "[DATE]"
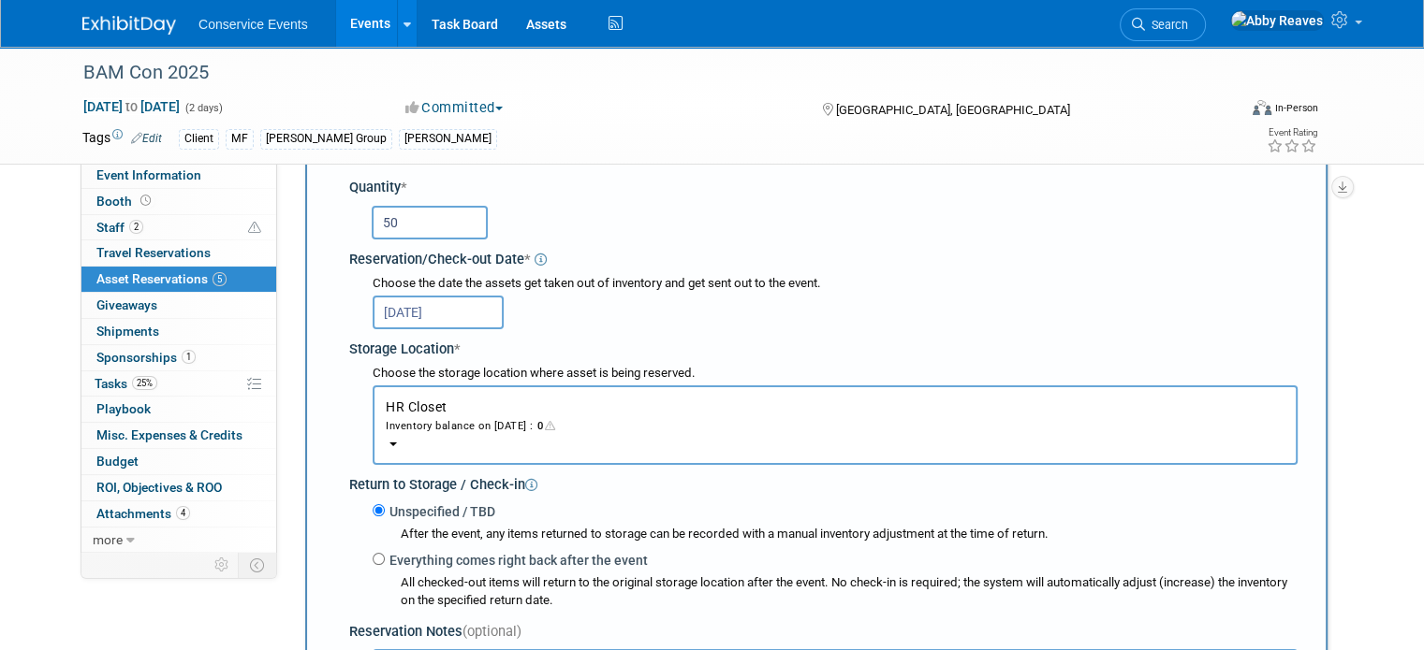
click at [490, 417] on div "Inventory balance on Oct 1, 2025 : 0" at bounding box center [835, 426] width 899 height 18
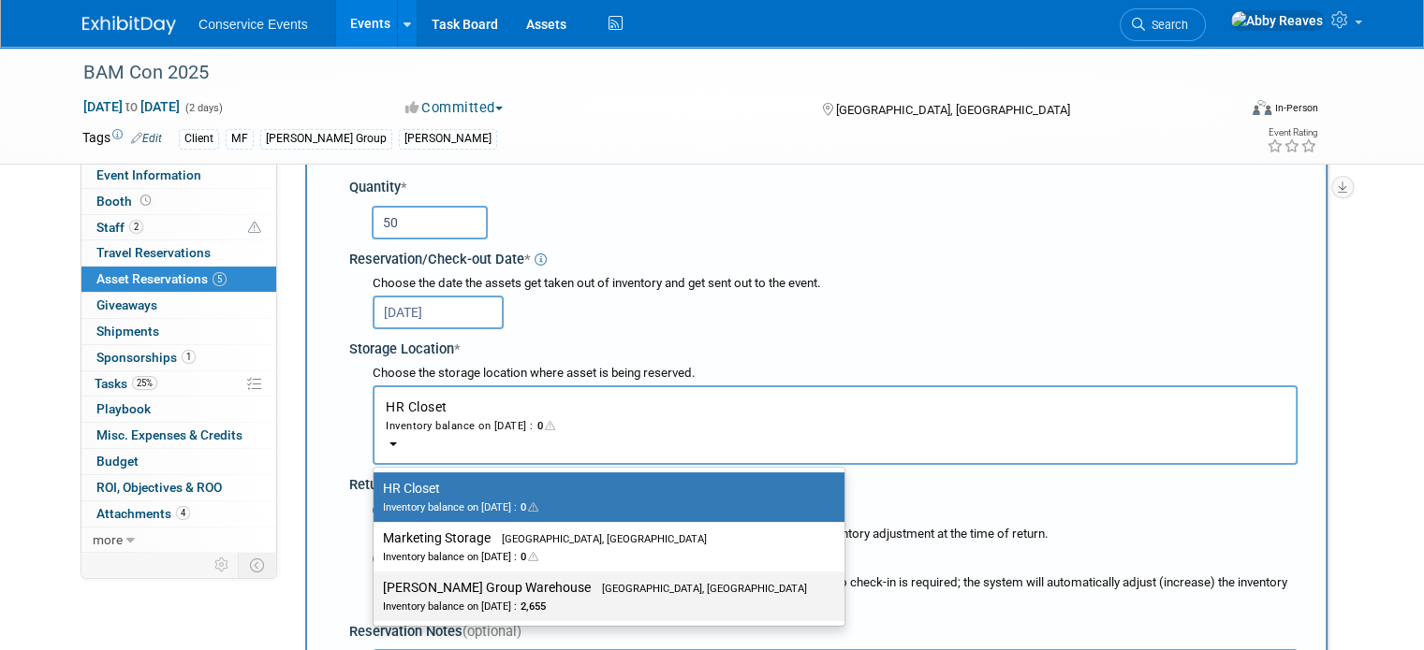
click at [507, 600] on div "Inventory balance on Oct 1, 2025 : 2,655" at bounding box center [595, 606] width 424 height 18
click at [376, 594] on input "Taylor Group Warehouse Brooklyn, OH Inventory balance on Oct 1, 2025 : 2,655" at bounding box center [370, 588] width 12 height 12
select select "11223164"
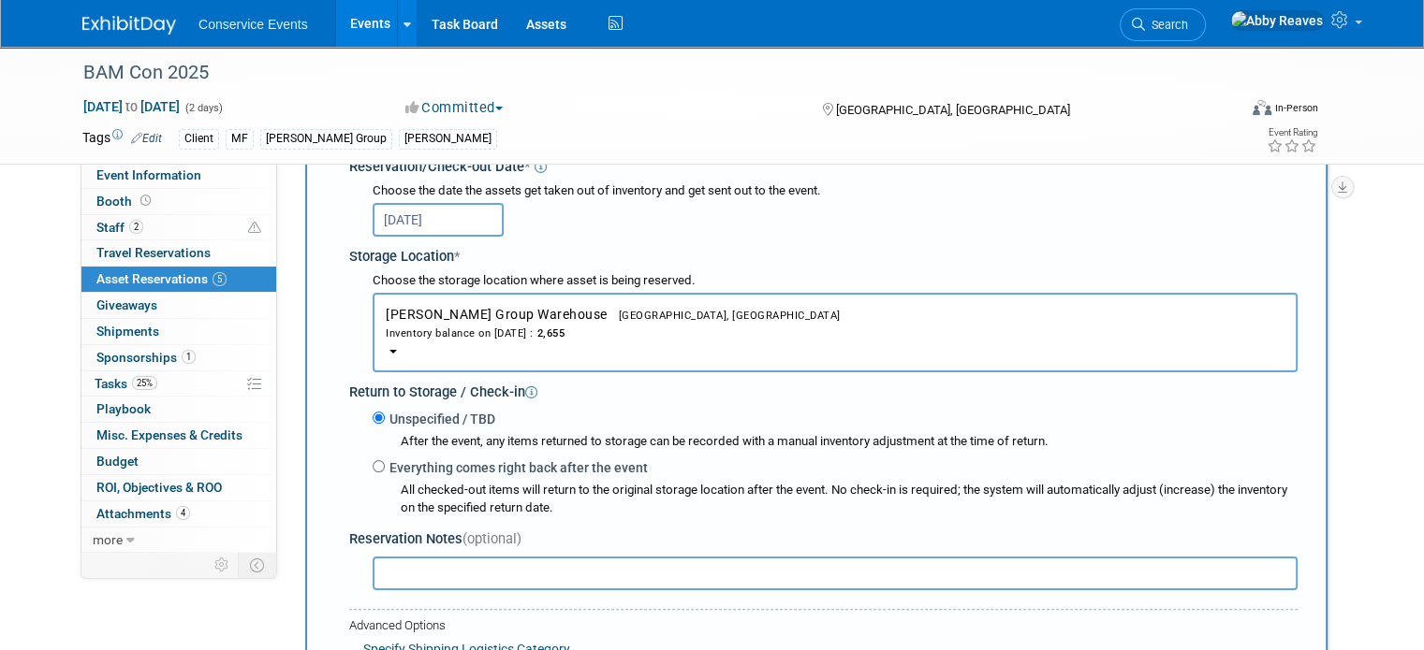
scroll to position [485, 0]
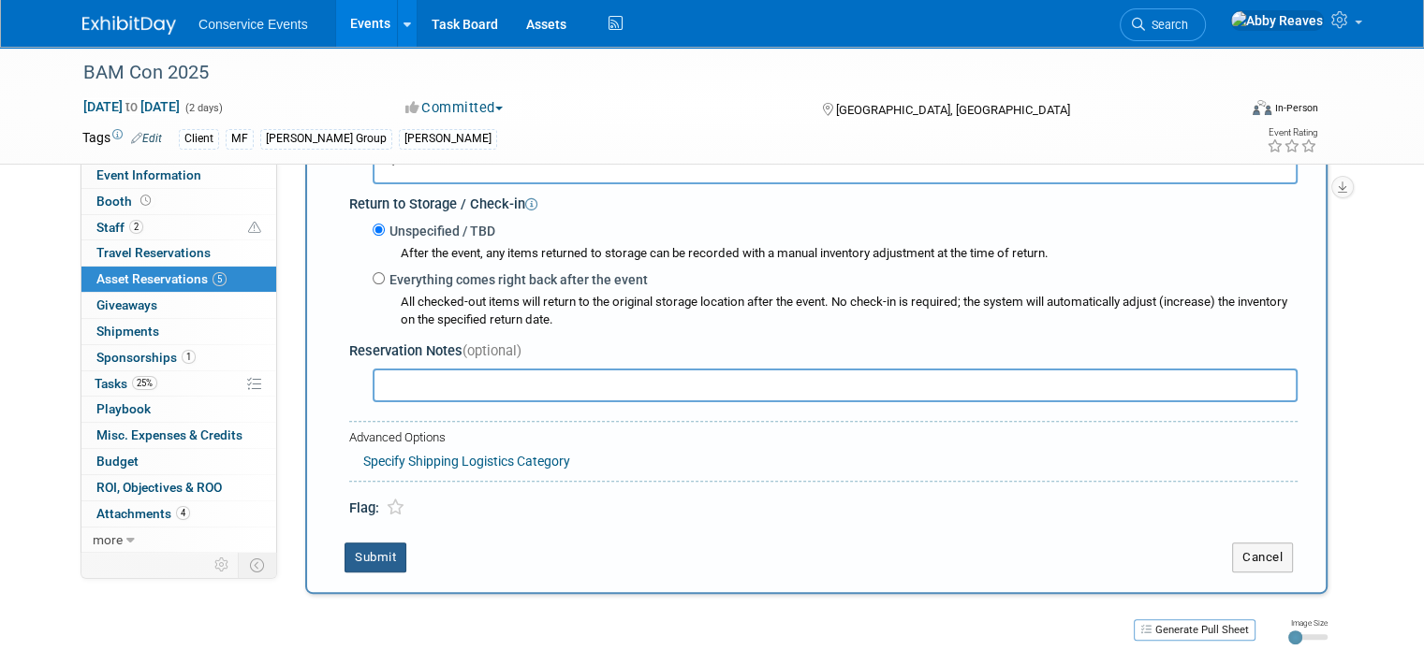
click at [367, 555] on button "Submit" at bounding box center [375, 558] width 62 height 30
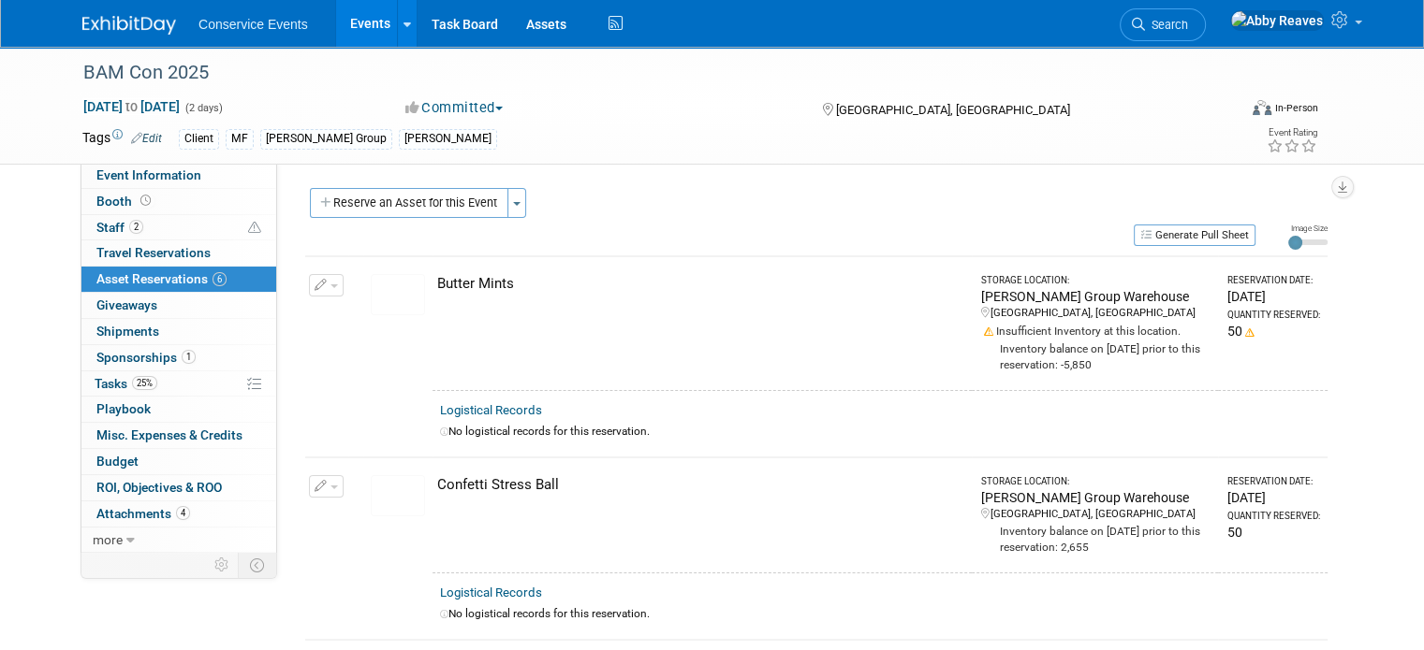
scroll to position [94, 0]
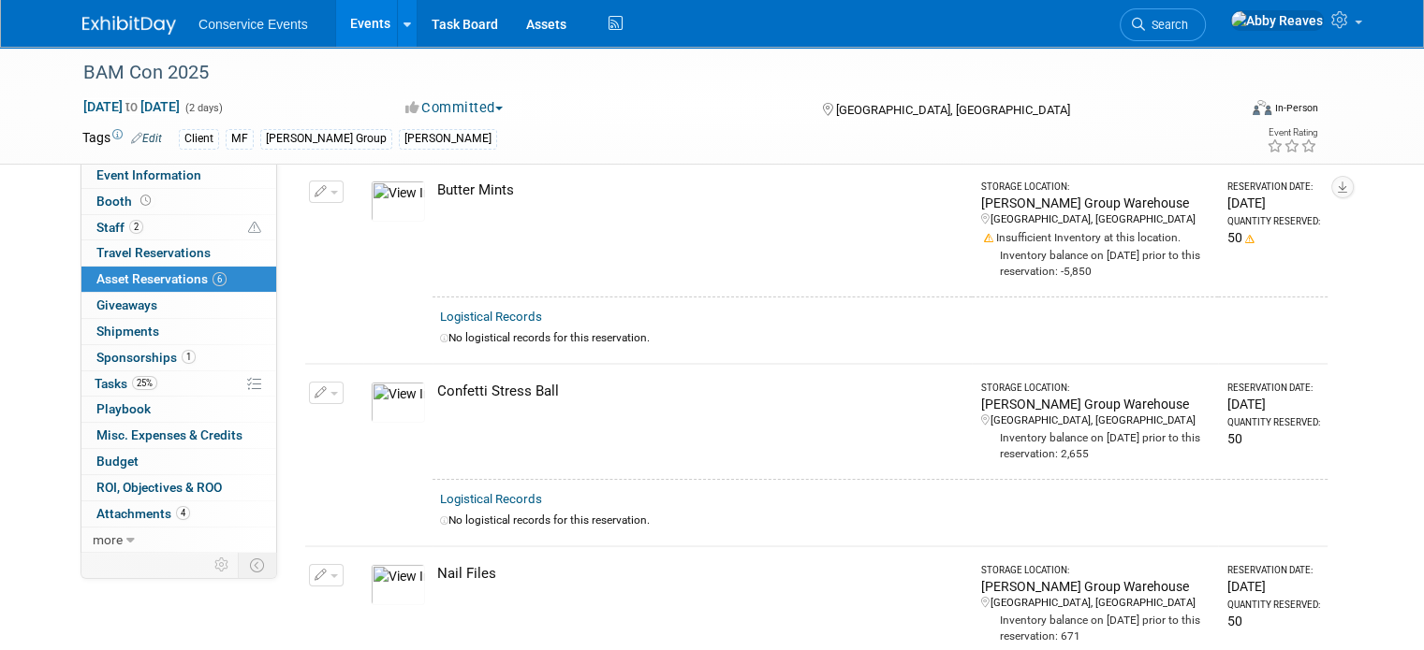
click at [314, 394] on icon "button" at bounding box center [320, 393] width 13 height 12
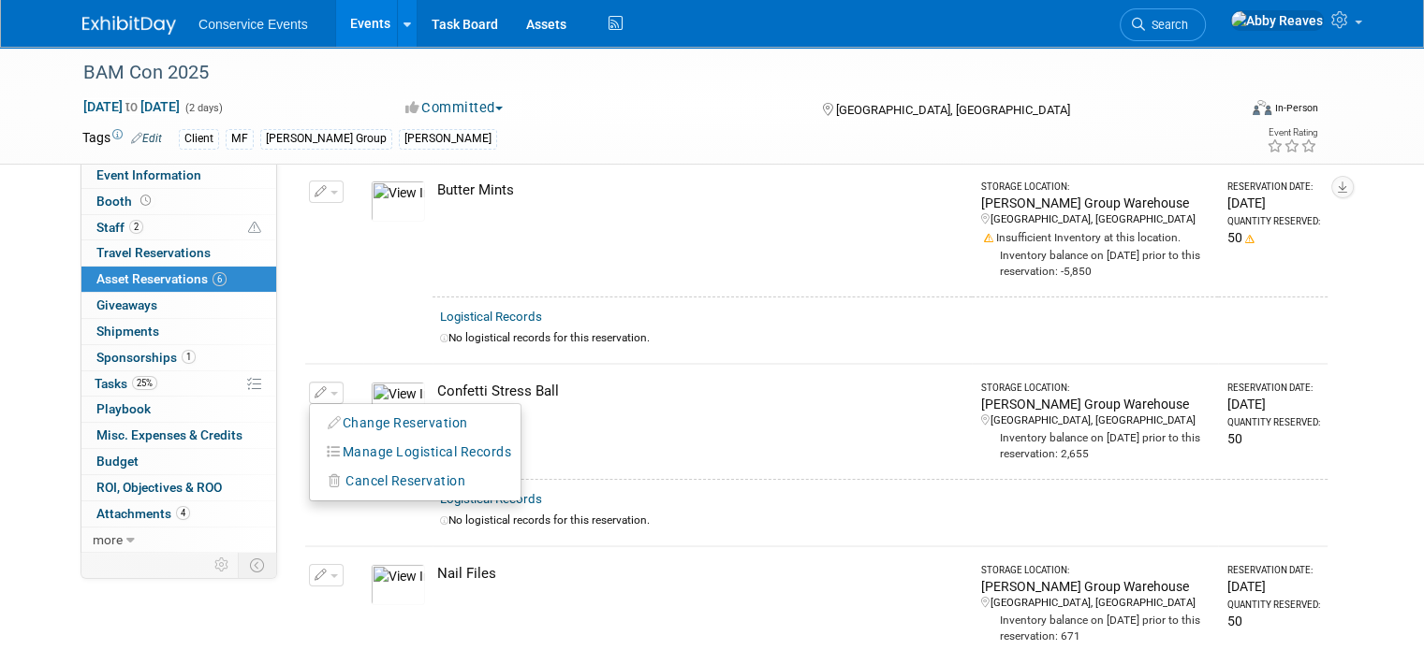
click at [375, 404] on ul "Change Reservation Manage Logistical Records Cancel Reservation" at bounding box center [415, 452] width 212 height 98
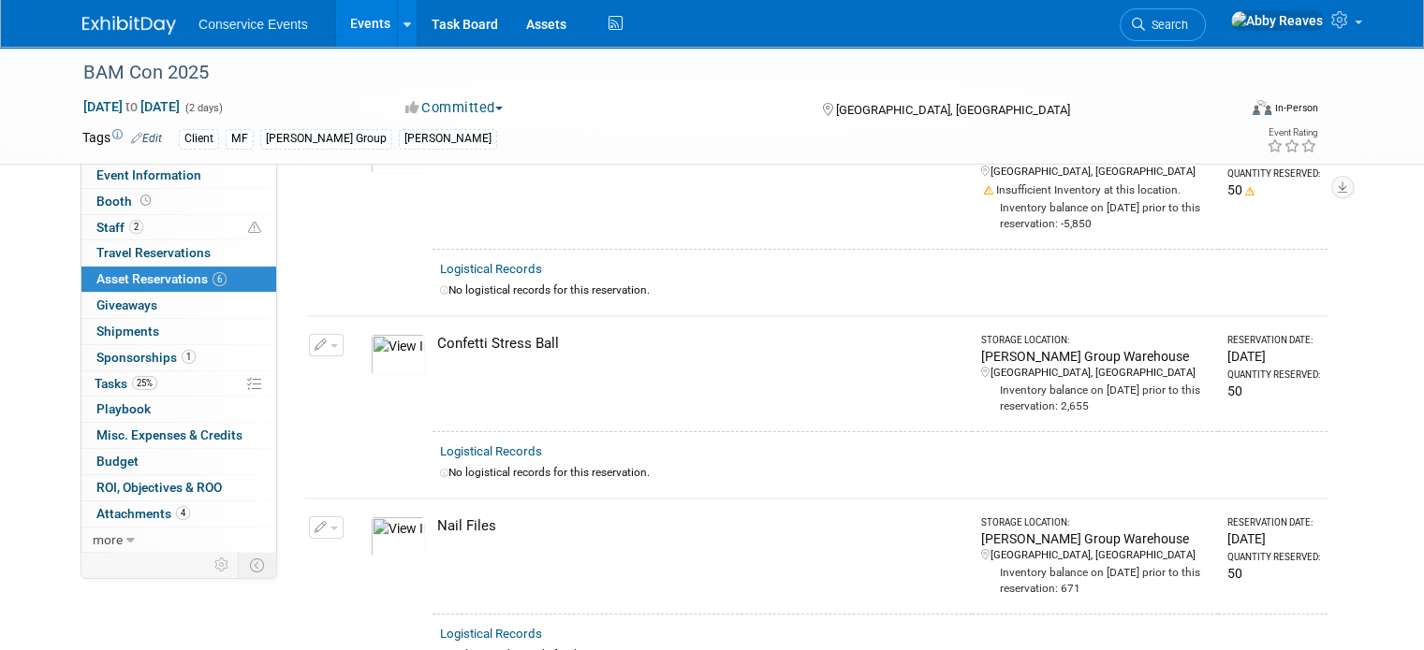
scroll to position [187, 0]
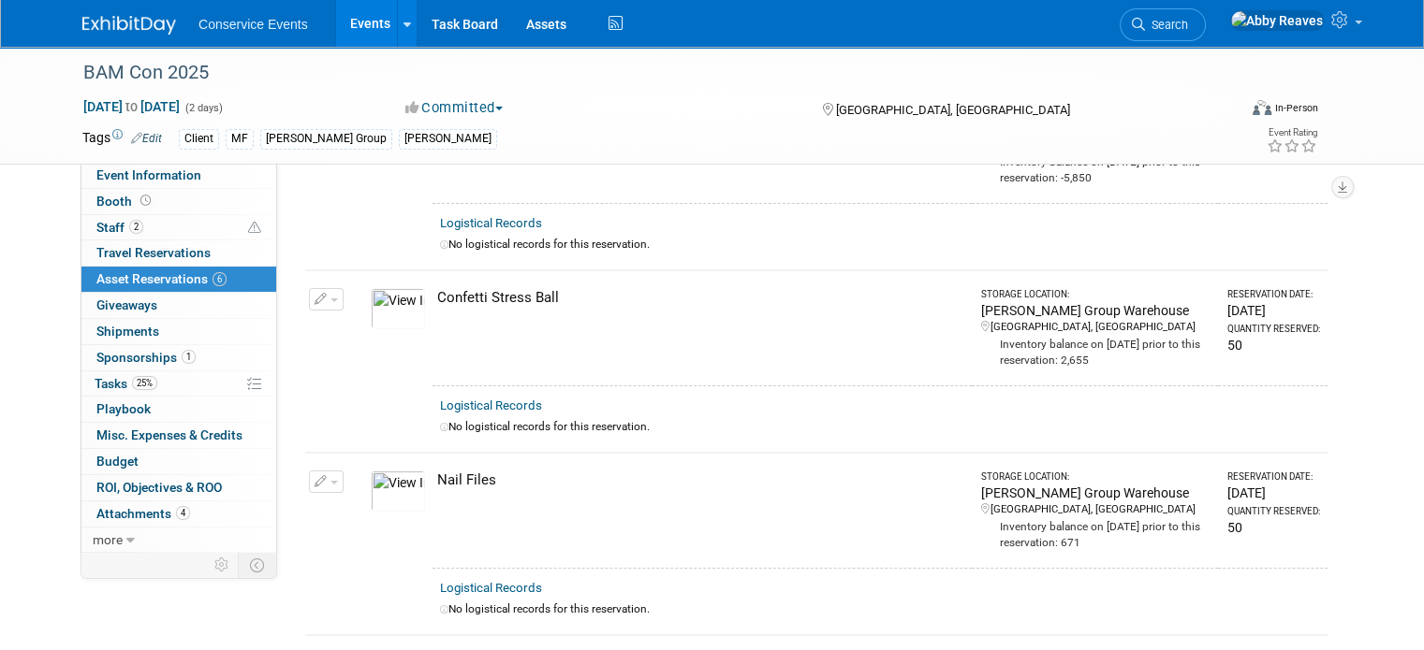
click at [330, 481] on span "button" at bounding box center [333, 483] width 7 height 4
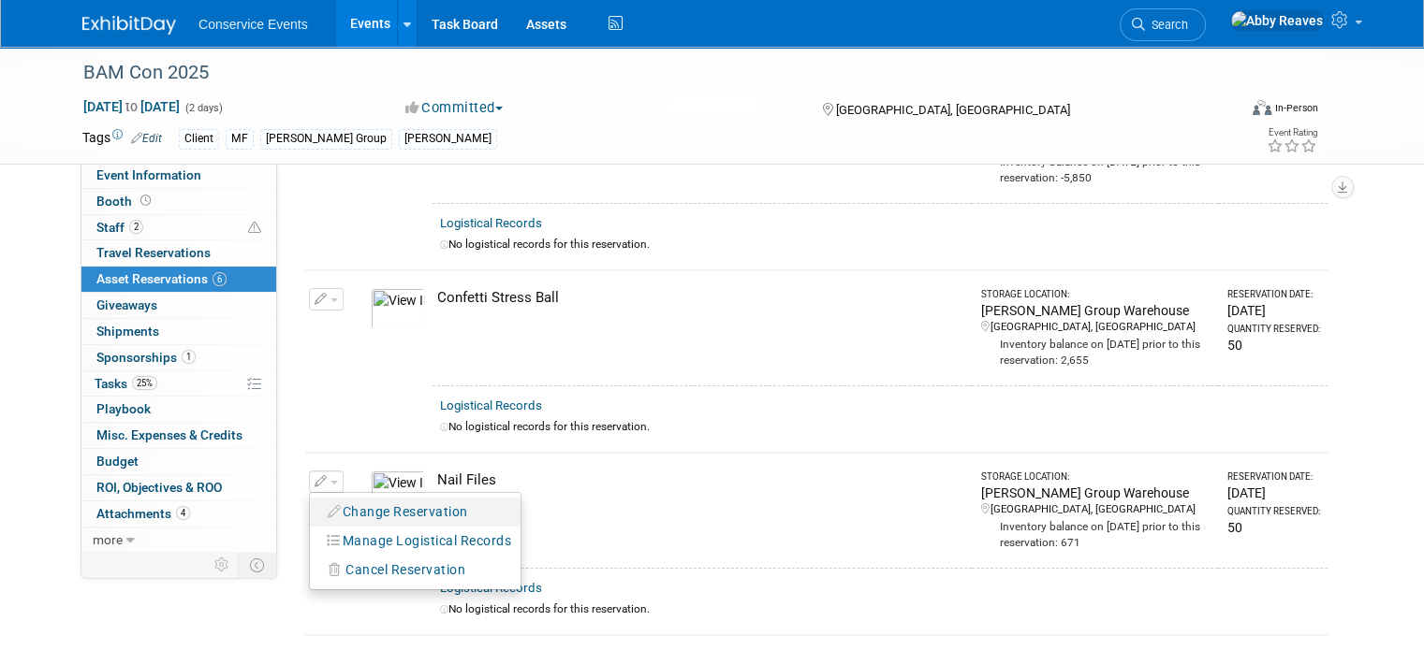
click at [357, 520] on li "Change Reservation" at bounding box center [415, 512] width 211 height 29
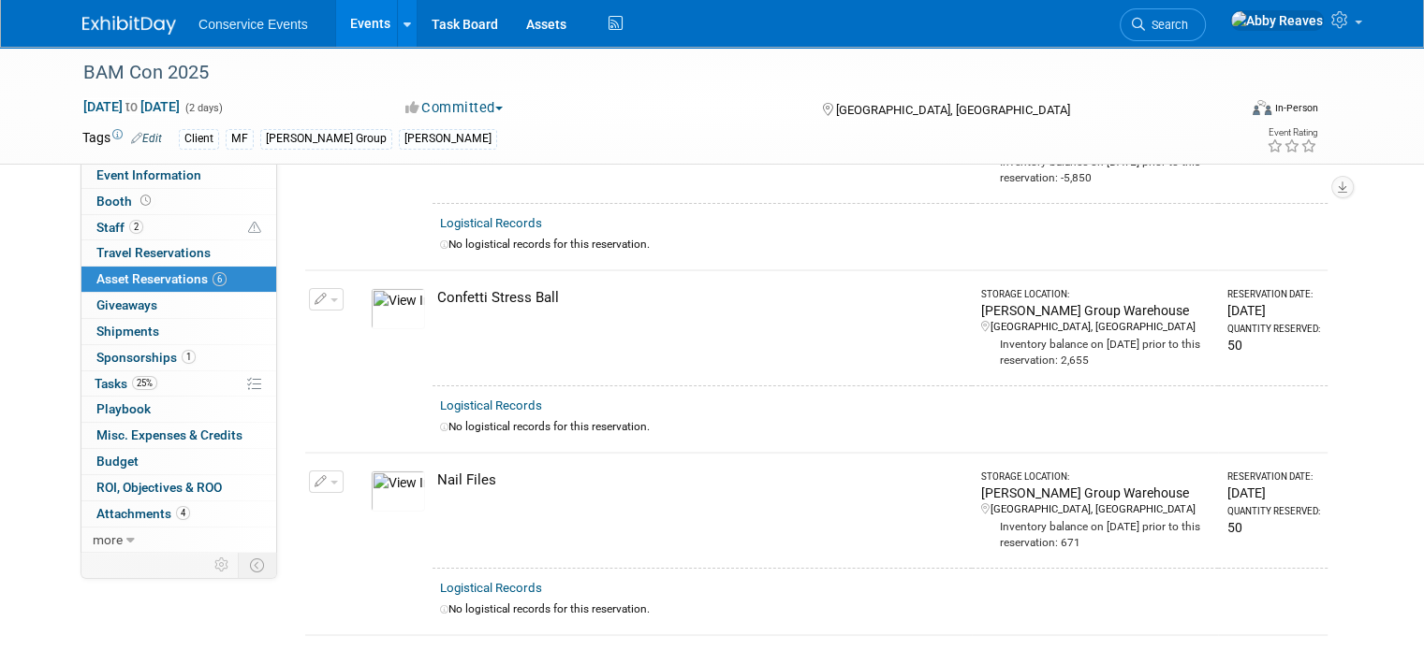
click at [319, 486] on button "button" at bounding box center [326, 482] width 35 height 22
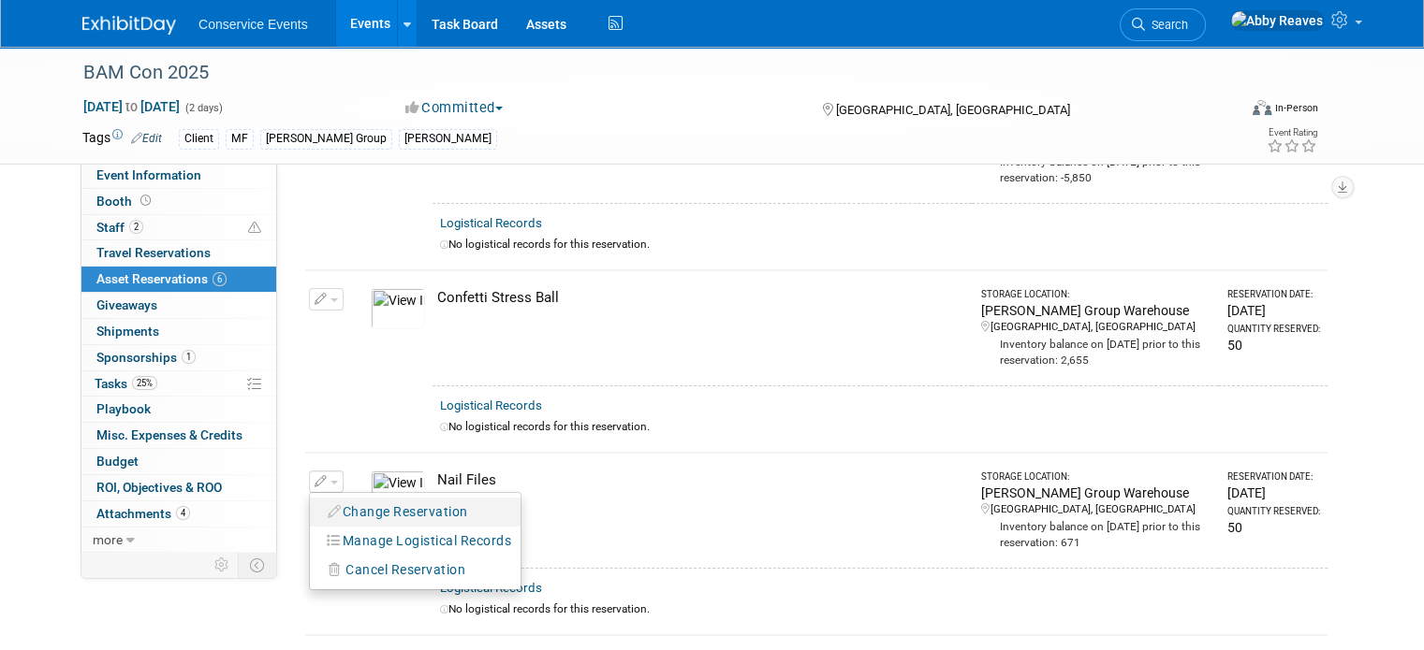
click at [356, 509] on button "Change Reservation" at bounding box center [398, 512] width 158 height 25
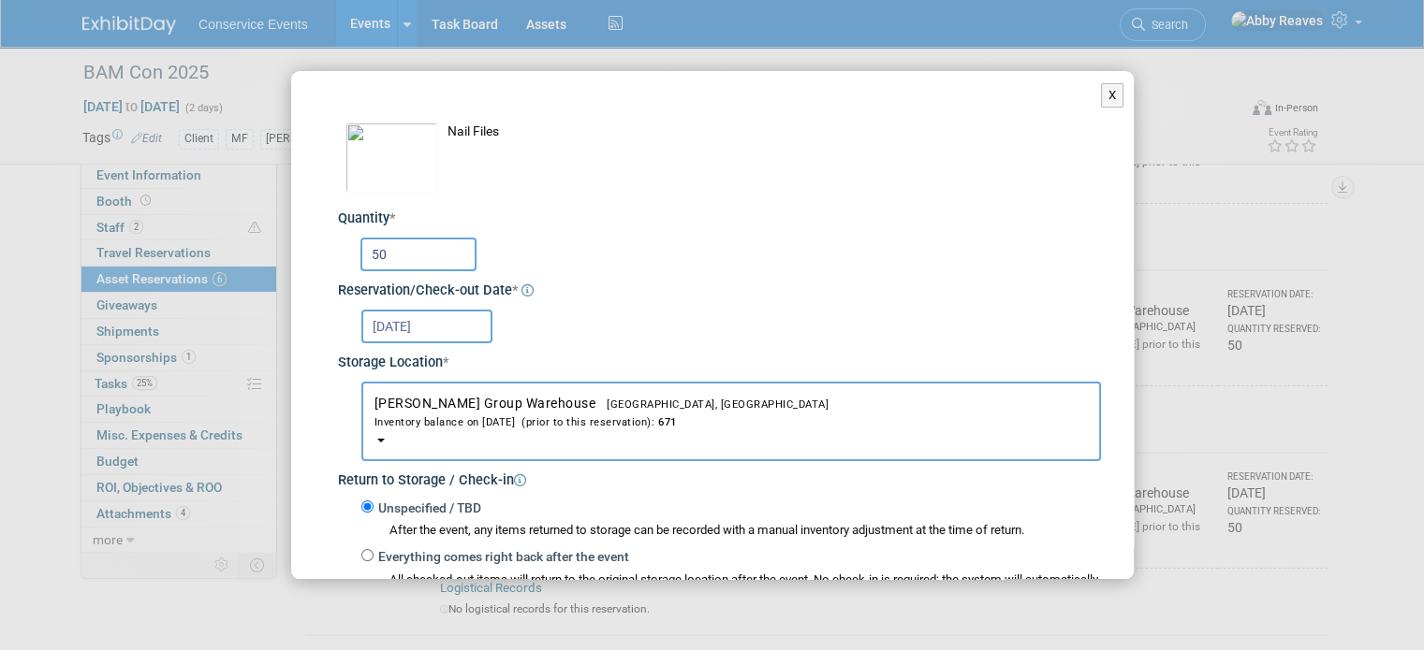
drag, startPoint x: 417, startPoint y: 253, endPoint x: 358, endPoint y: 251, distance: 59.0
click at [358, 251] on div "50" at bounding box center [722, 253] width 756 height 37
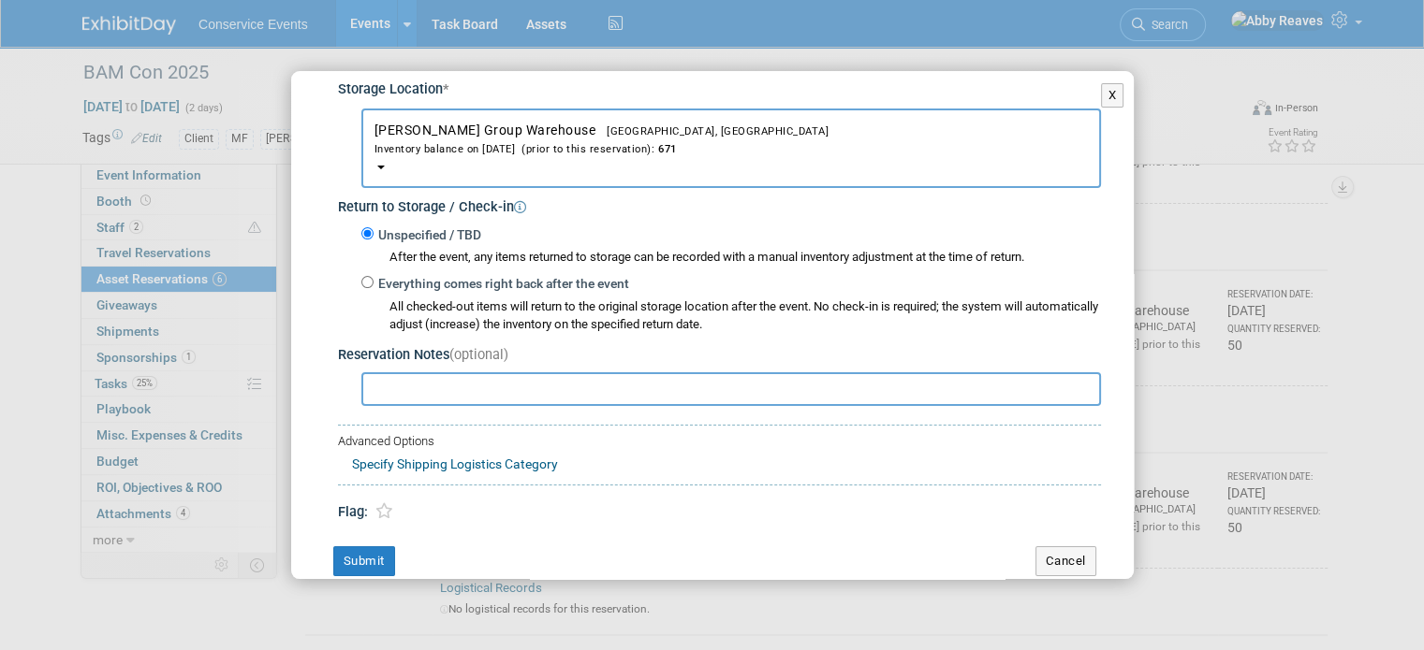
scroll to position [299, 0]
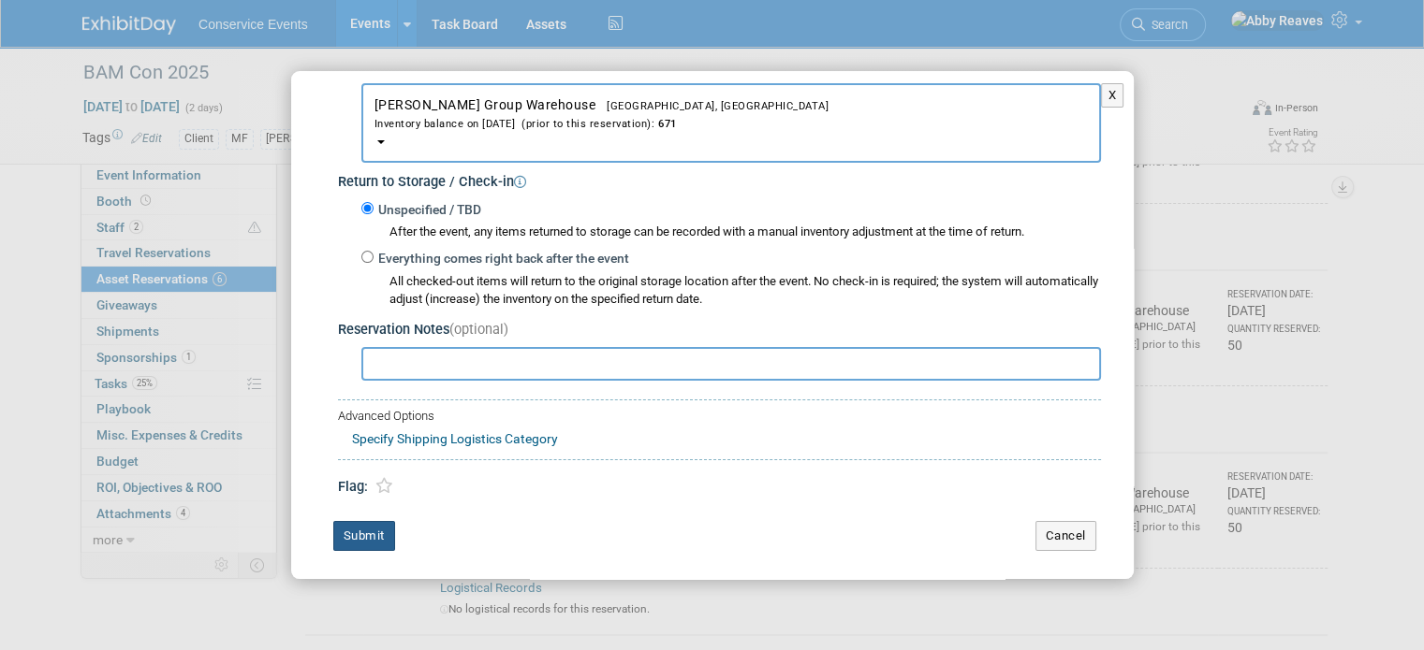
type input "75"
click at [343, 534] on button "Submit" at bounding box center [364, 536] width 62 height 30
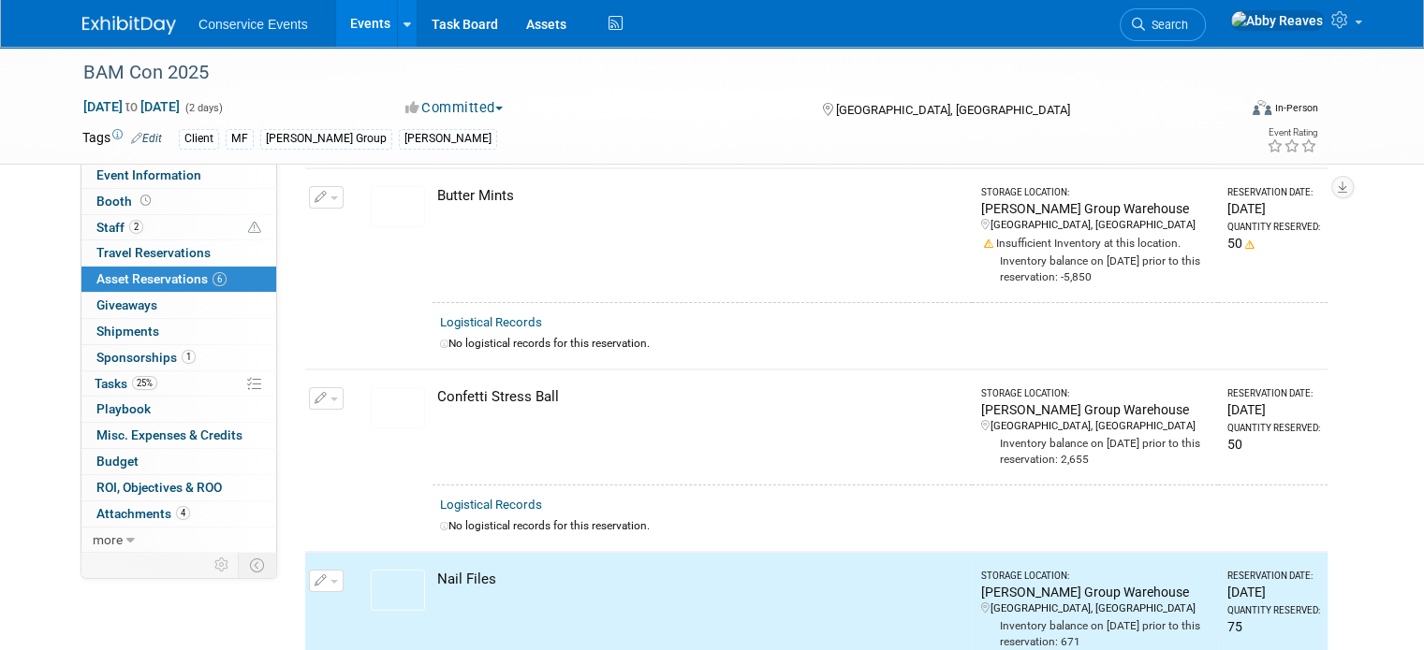
scroll to position [0, 0]
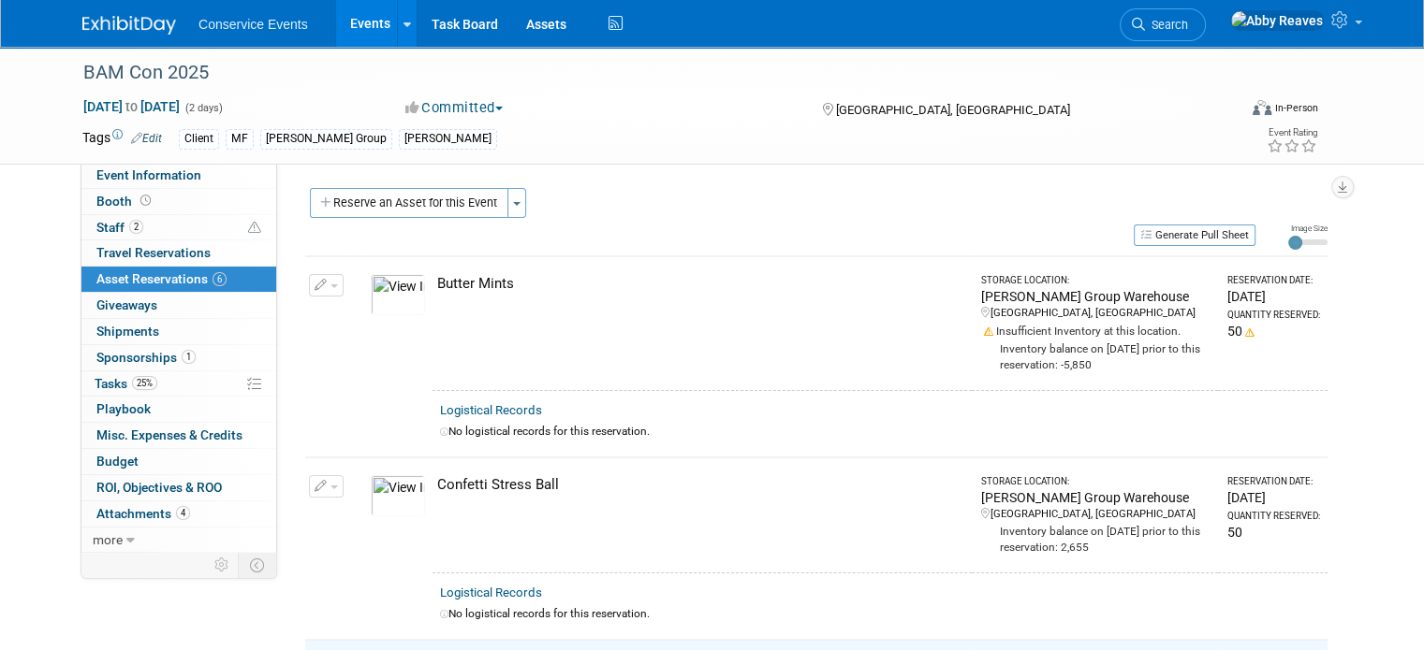
click at [330, 285] on span "button" at bounding box center [333, 287] width 7 height 4
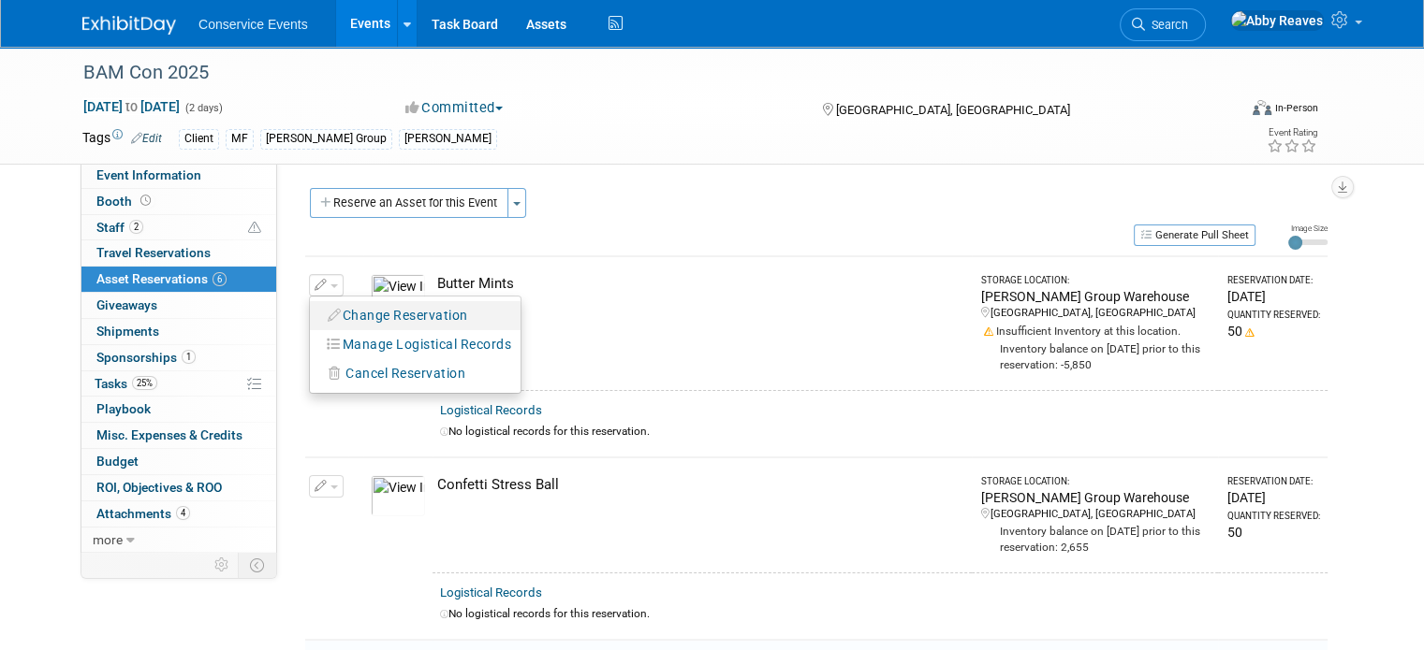
click at [339, 321] on button "Change Reservation" at bounding box center [398, 315] width 158 height 25
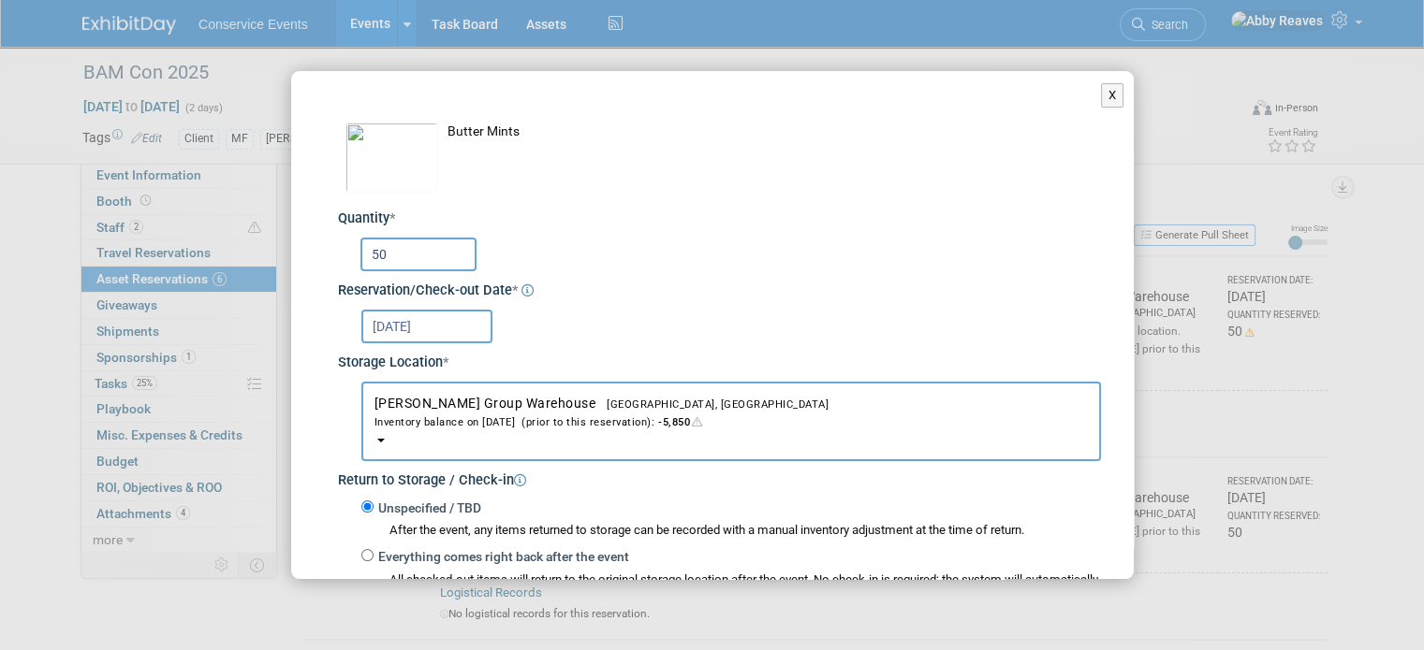
drag, startPoint x: 421, startPoint y: 254, endPoint x: 337, endPoint y: 244, distance: 84.8
click at [338, 244] on div "50" at bounding box center [719, 252] width 763 height 47
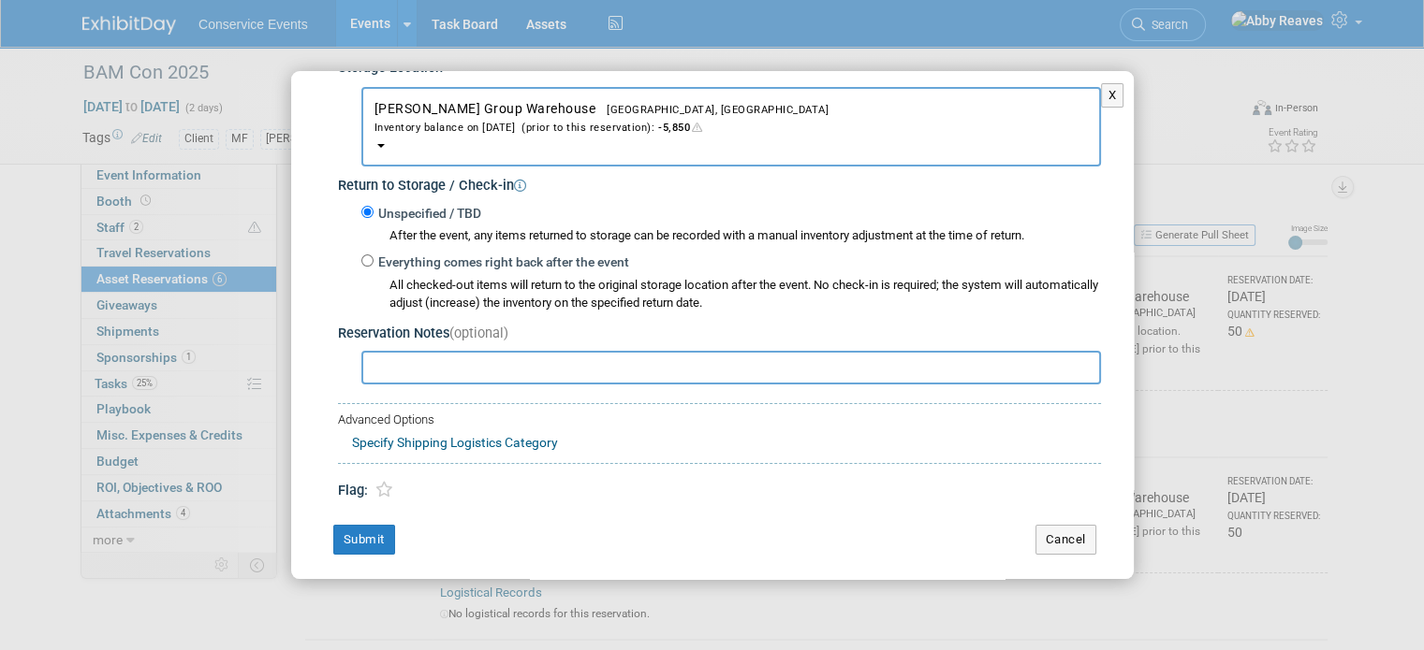
scroll to position [299, 0]
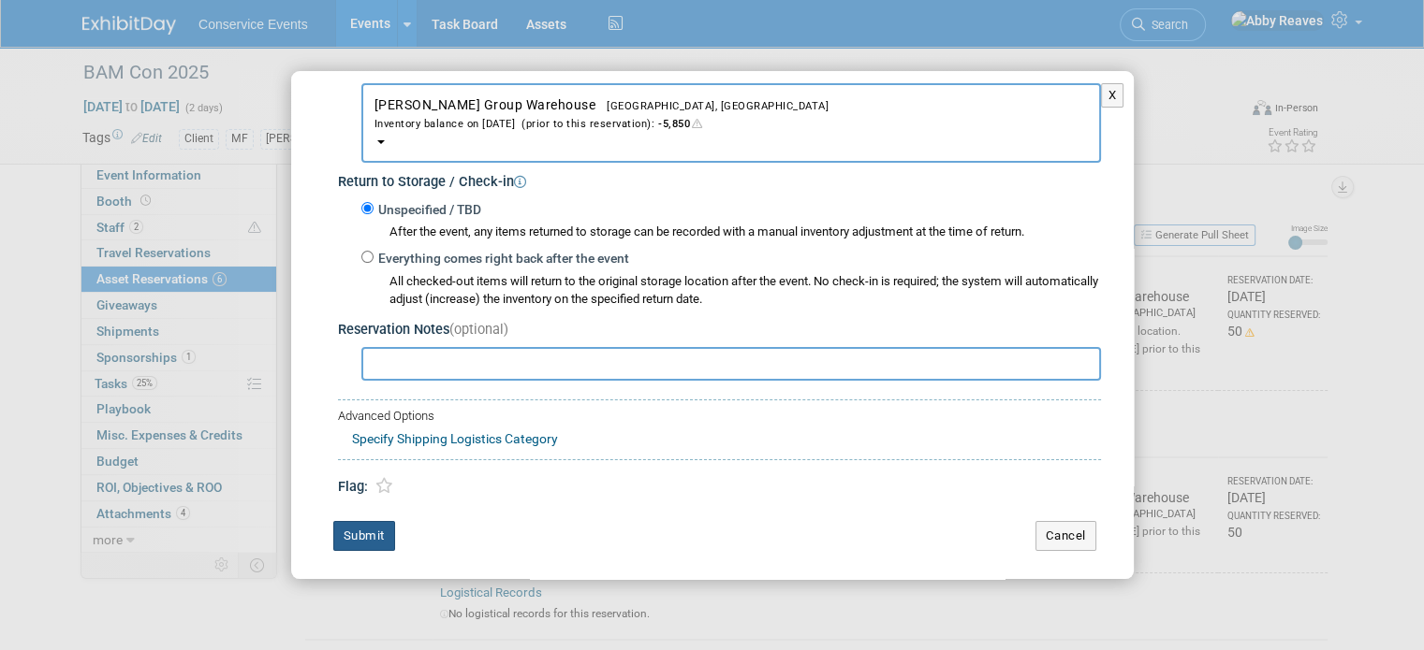
type input "75"
click at [386, 528] on button "Submit" at bounding box center [364, 536] width 62 height 30
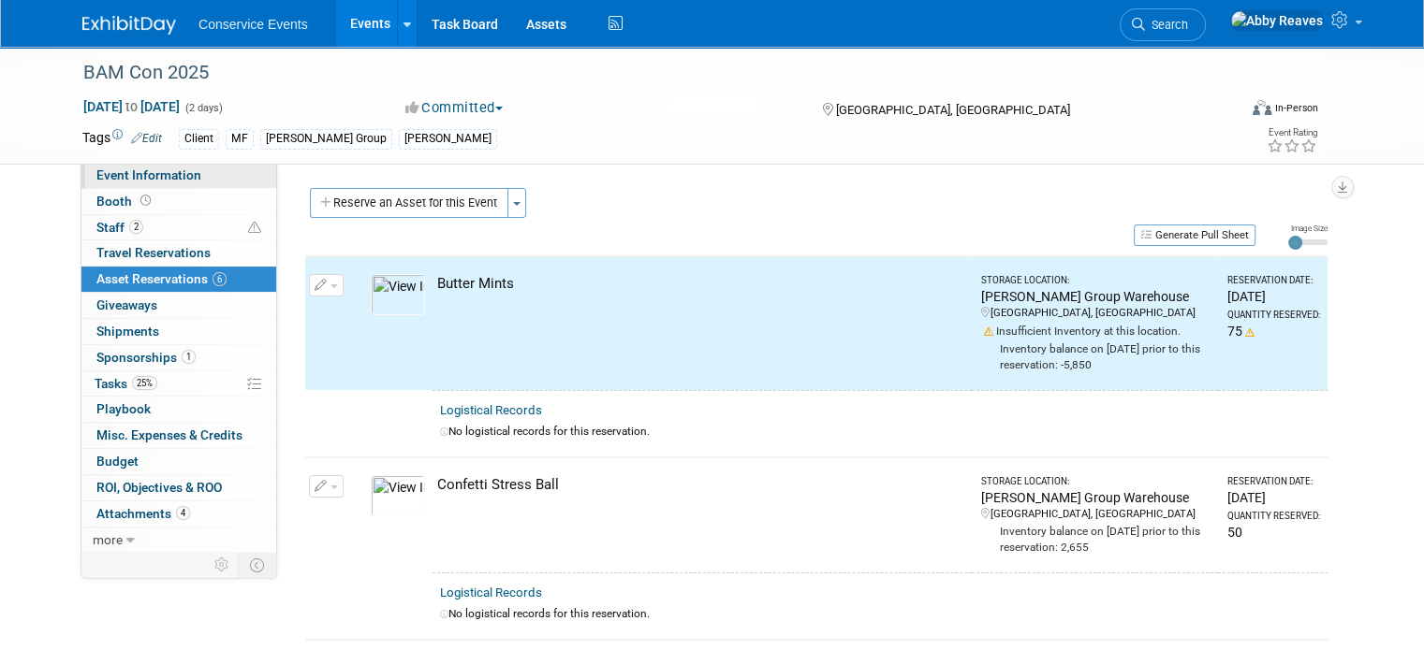
click at [217, 183] on link "Event Information" at bounding box center [178, 175] width 195 height 25
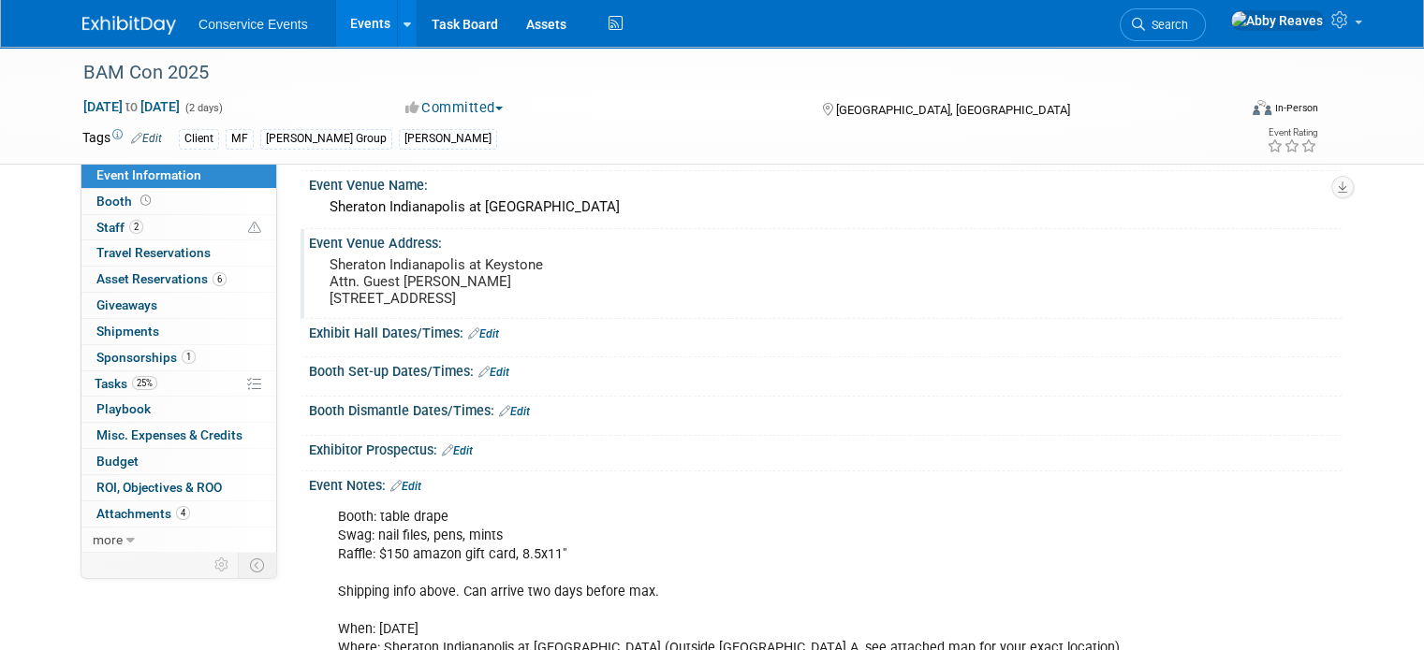
scroll to position [0, 0]
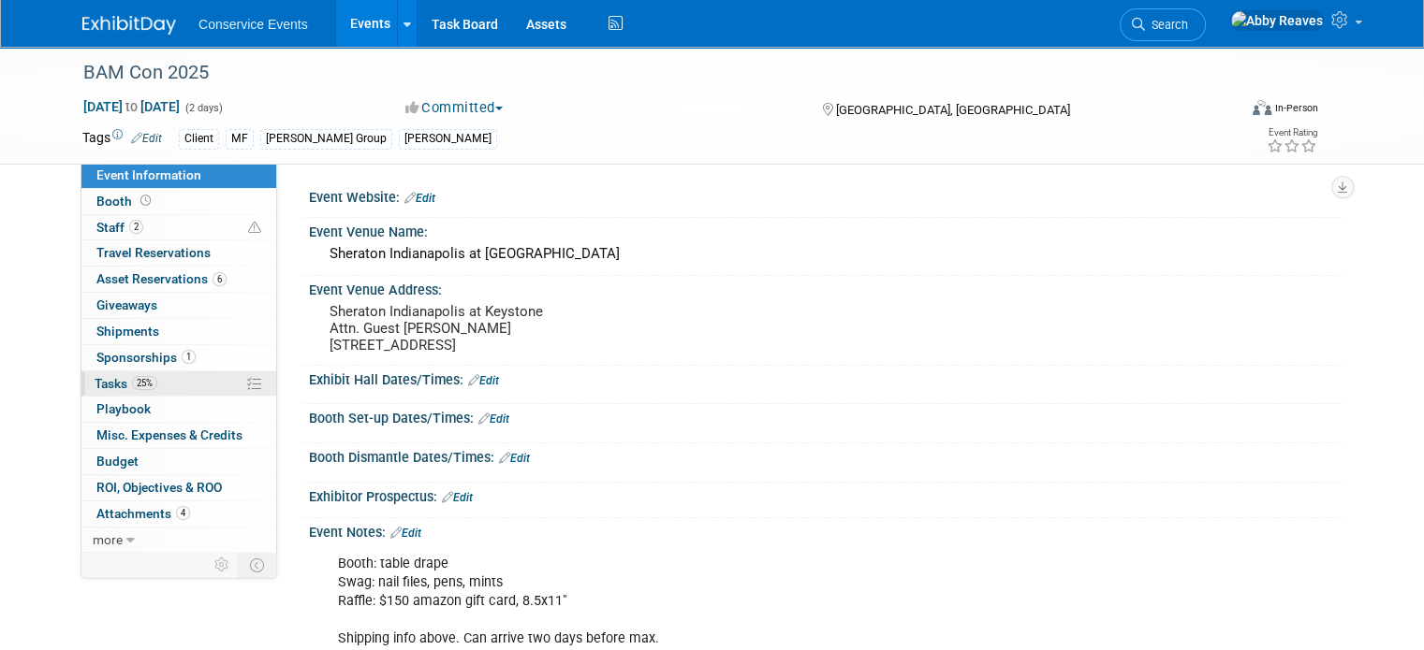
click at [146, 381] on link "25% Tasks 25%" at bounding box center [178, 384] width 195 height 25
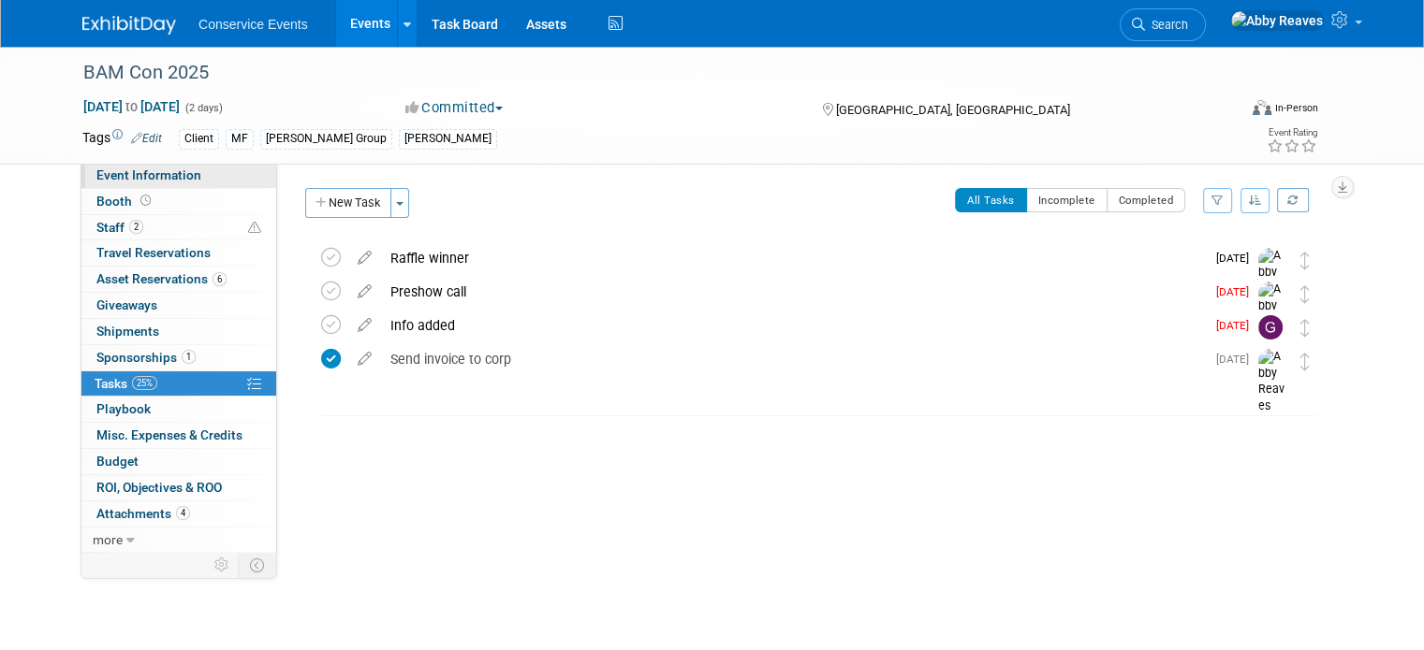
click at [228, 169] on link "Event Information" at bounding box center [178, 175] width 195 height 25
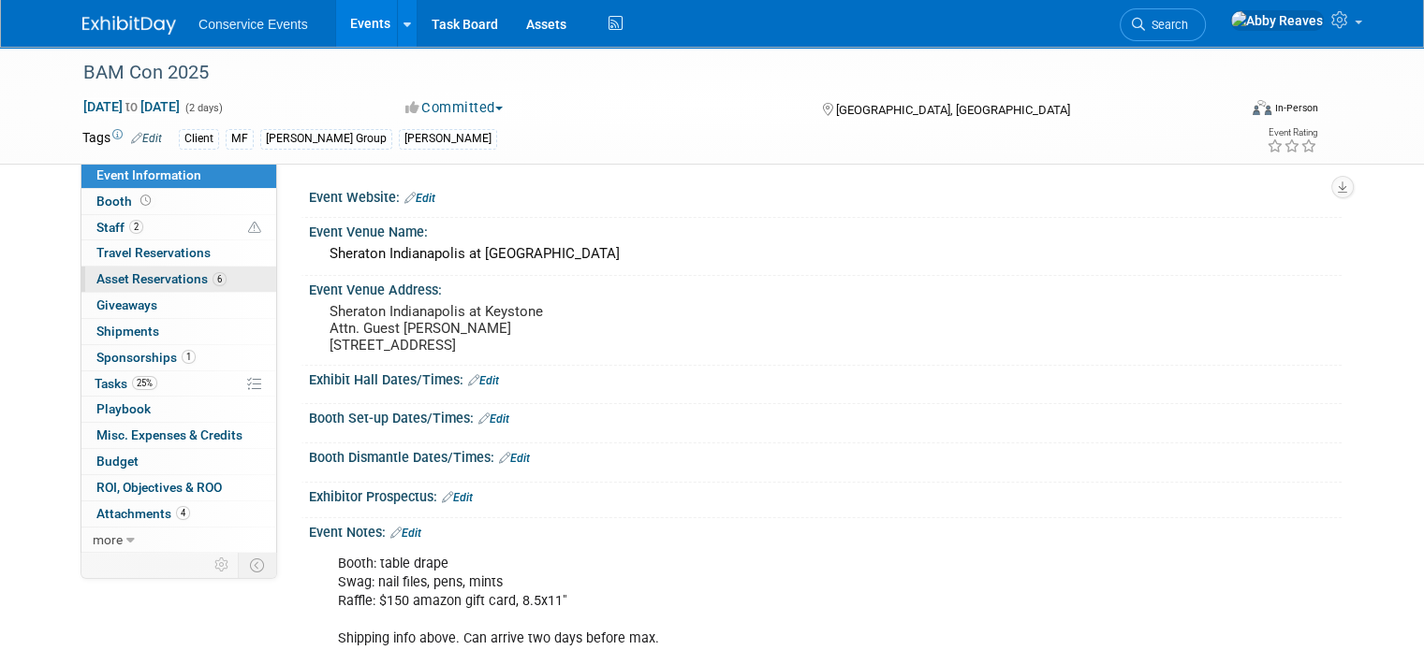
click at [210, 276] on link "6 Asset Reservations 6" at bounding box center [178, 279] width 195 height 25
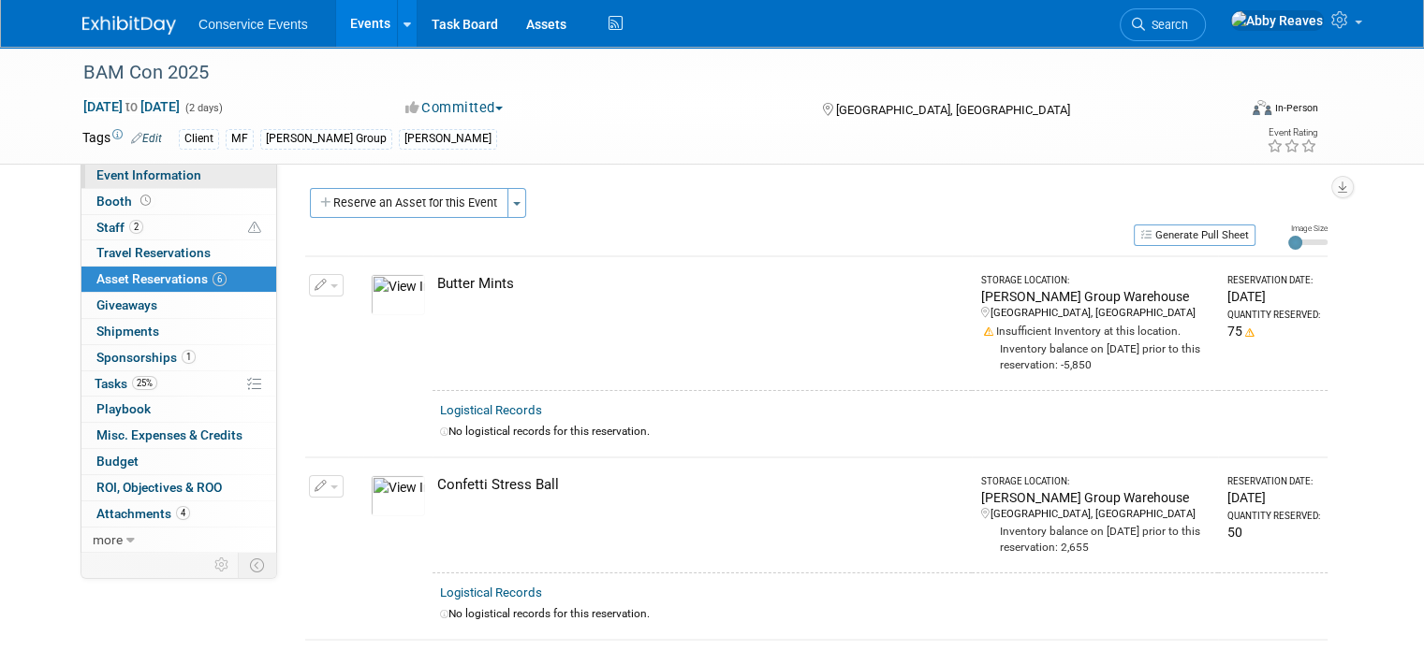
click at [187, 170] on link "Event Information" at bounding box center [178, 175] width 195 height 25
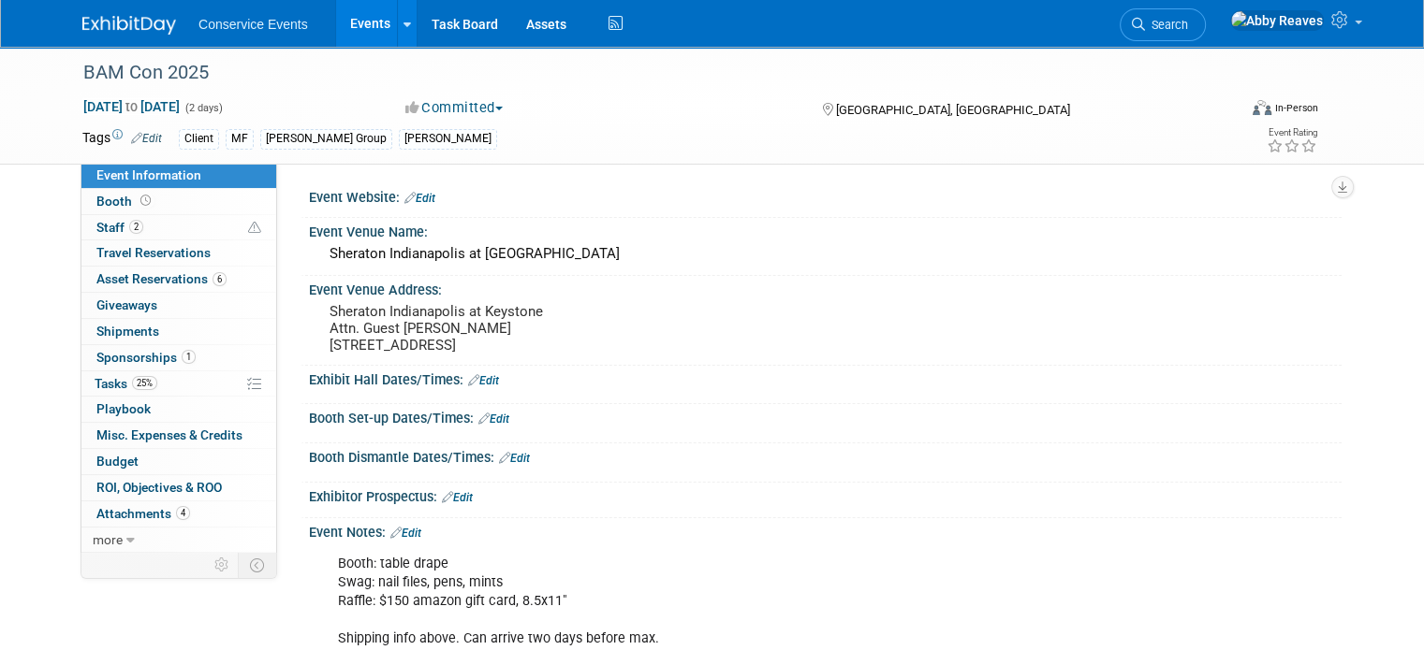
click at [343, 35] on link "Events" at bounding box center [370, 23] width 68 height 47
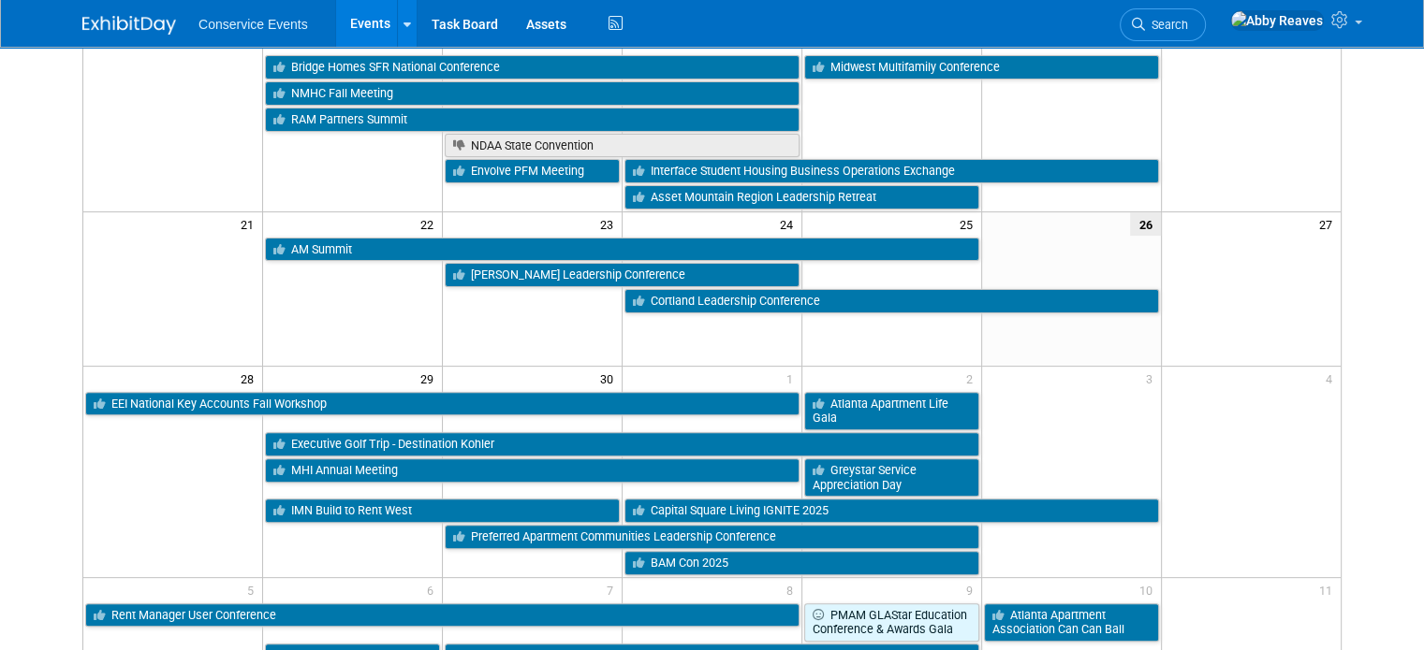
scroll to position [562, 0]
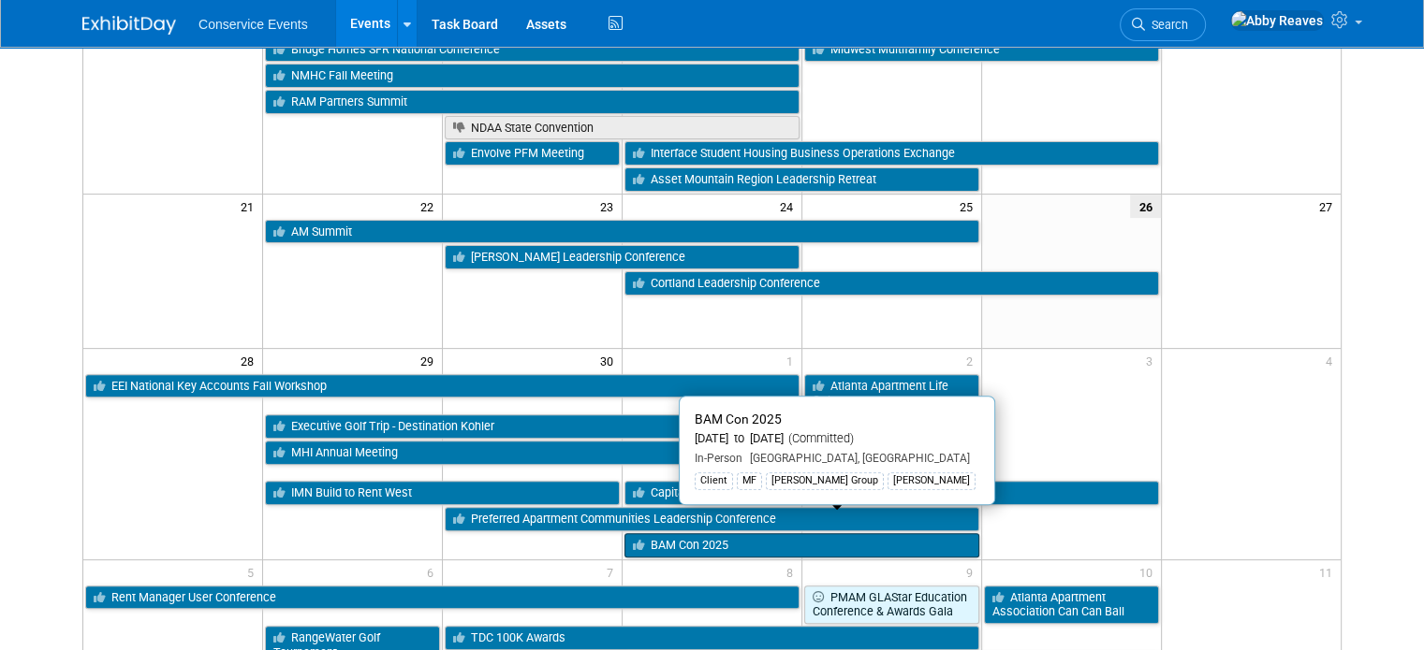
click at [856, 533] on link "BAM Con 2025" at bounding box center [801, 545] width 355 height 24
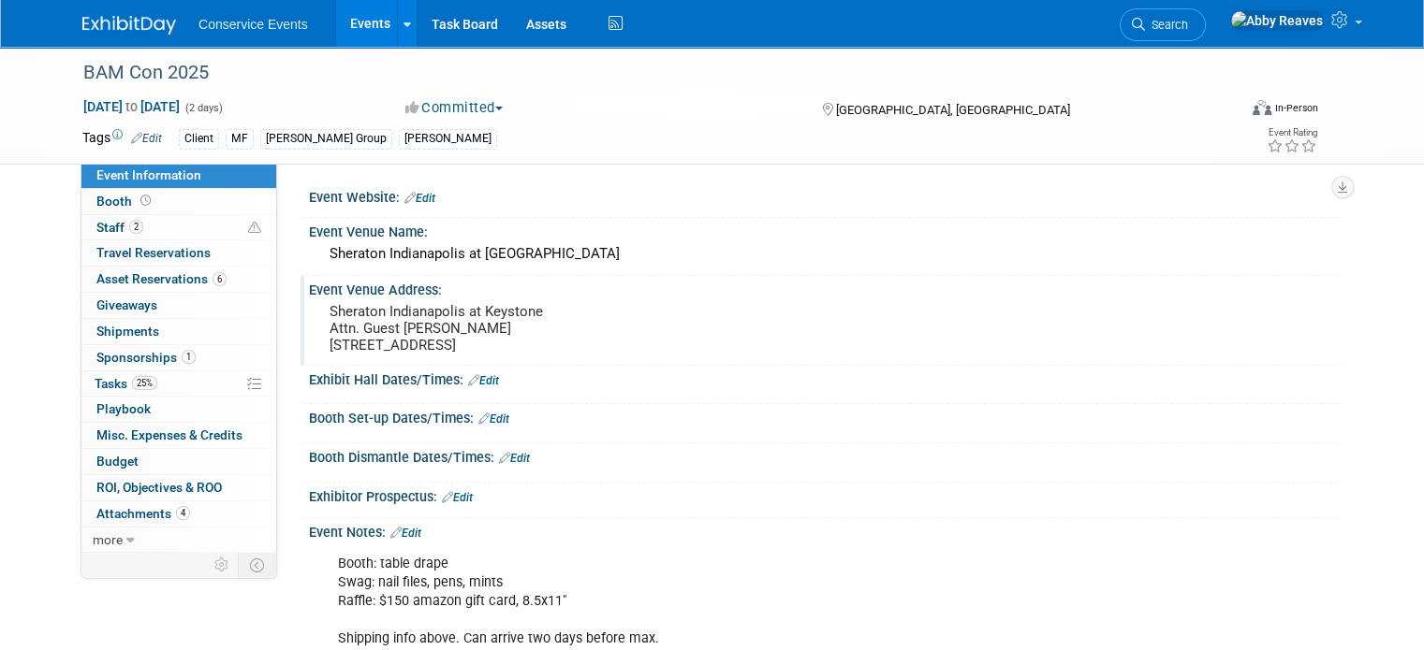
click at [539, 351] on pre "Sheraton Indianapolis at Keystone Attn. Guest [PERSON_NAME] [STREET_ADDRESS]" at bounding box center [523, 328] width 389 height 51
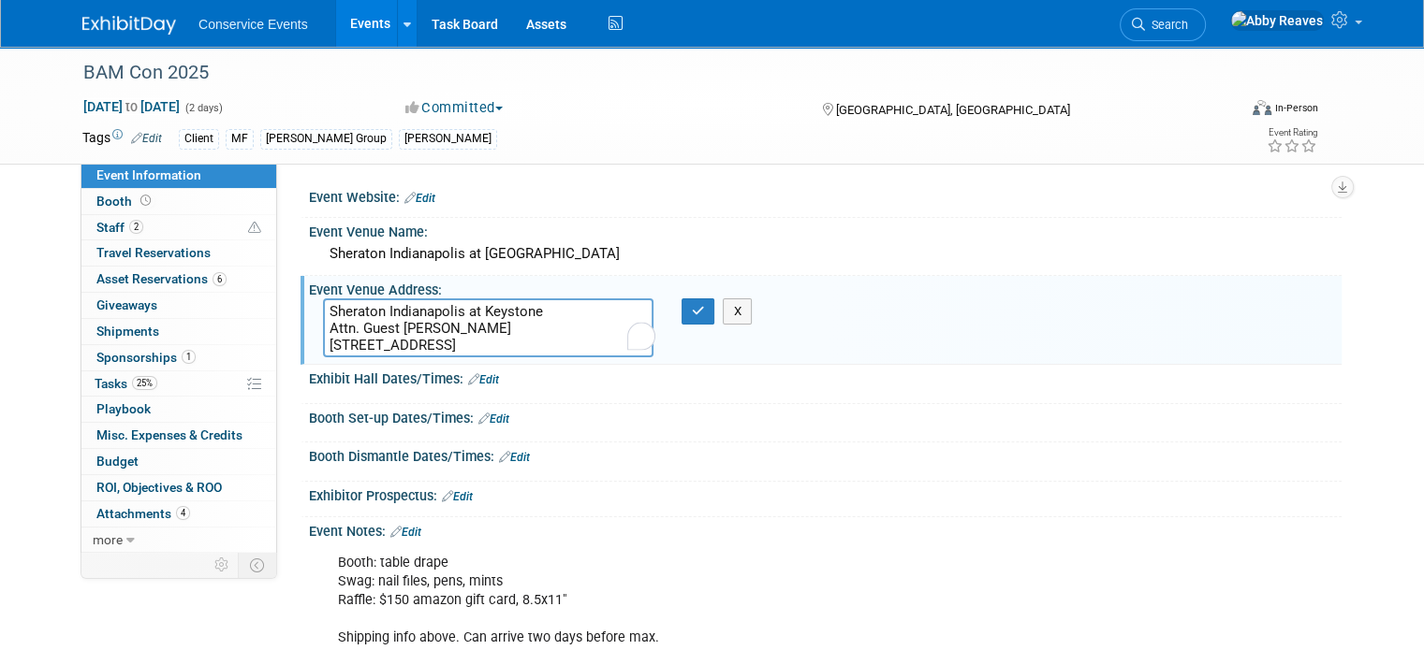
drag, startPoint x: 609, startPoint y: 344, endPoint x: 287, endPoint y: 299, distance: 325.2
click at [300, 299] on div "Event Venue Address: Sheraton Indianapolis at Keystone Attn. Guest [PERSON_NAME…" at bounding box center [820, 320] width 1041 height 89
drag, startPoint x: 689, startPoint y: 315, endPoint x: 553, endPoint y: 153, distance: 212.0
click at [692, 314] on icon "button" at bounding box center [698, 311] width 13 height 12
